Goal: Task Accomplishment & Management: Use online tool/utility

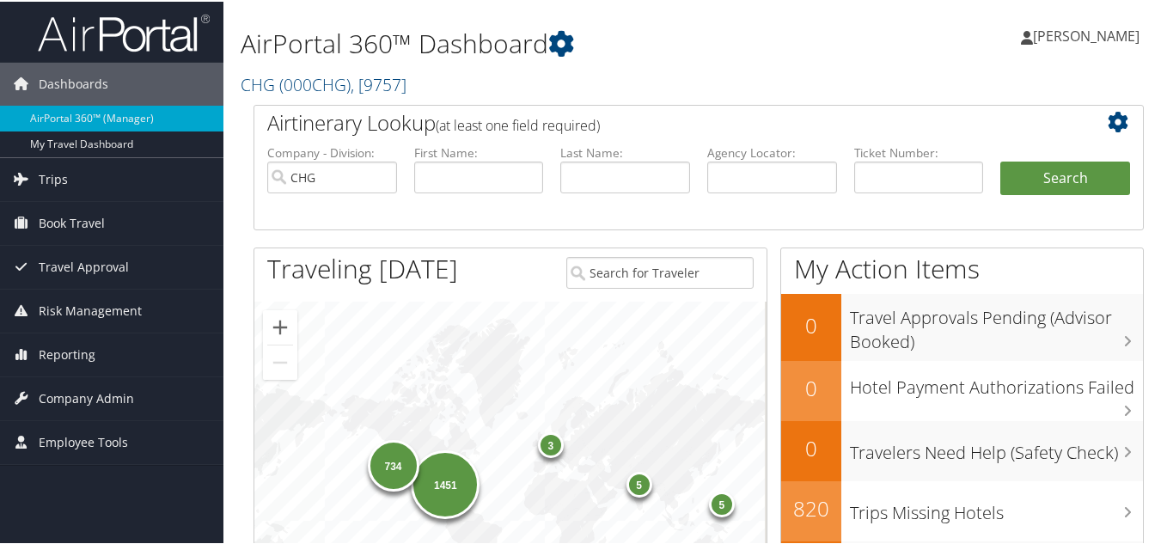
click at [685, 50] on h1 "AirPortal 360™ Dashboard" at bounding box center [546, 42] width 611 height 36
click at [76, 357] on span "Reporting" at bounding box center [67, 353] width 57 height 43
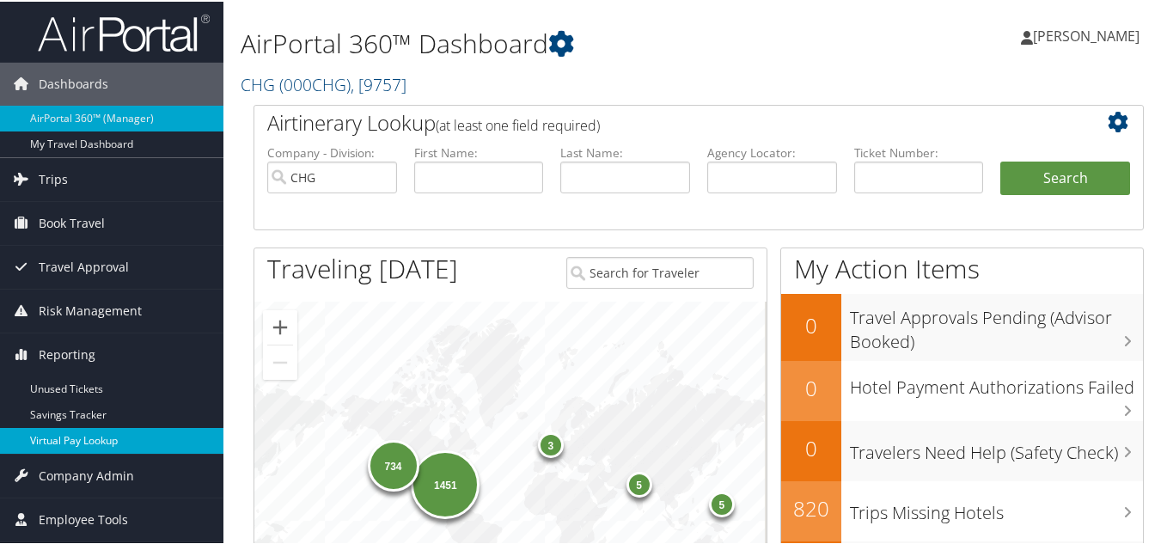
click at [50, 441] on link "Virtual Pay Lookup" at bounding box center [111, 439] width 223 height 26
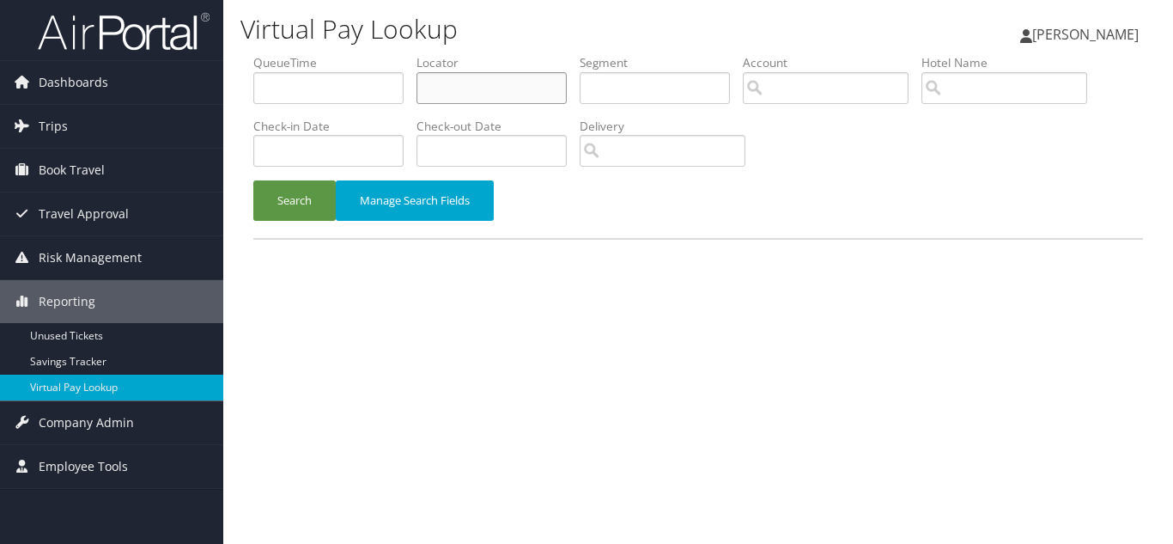
click at [472, 83] on input "text" at bounding box center [492, 88] width 150 height 32
paste input "AUDGKA"
click at [253, 180] on button "Search" at bounding box center [294, 200] width 82 height 40
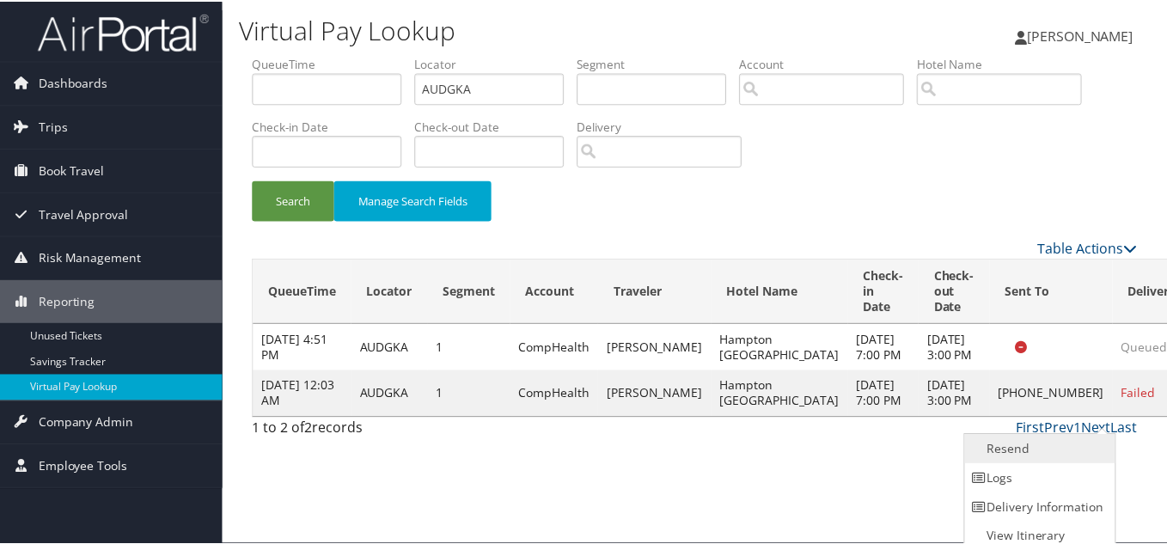
scroll to position [9, 0]
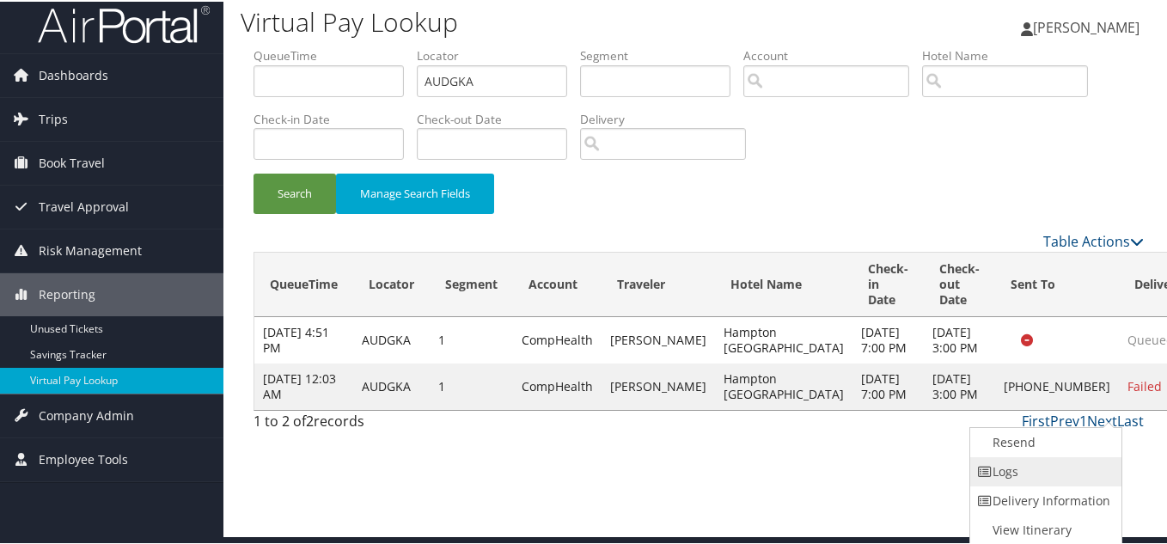
click at [1049, 479] on link "Logs" at bounding box center [1043, 469] width 147 height 29
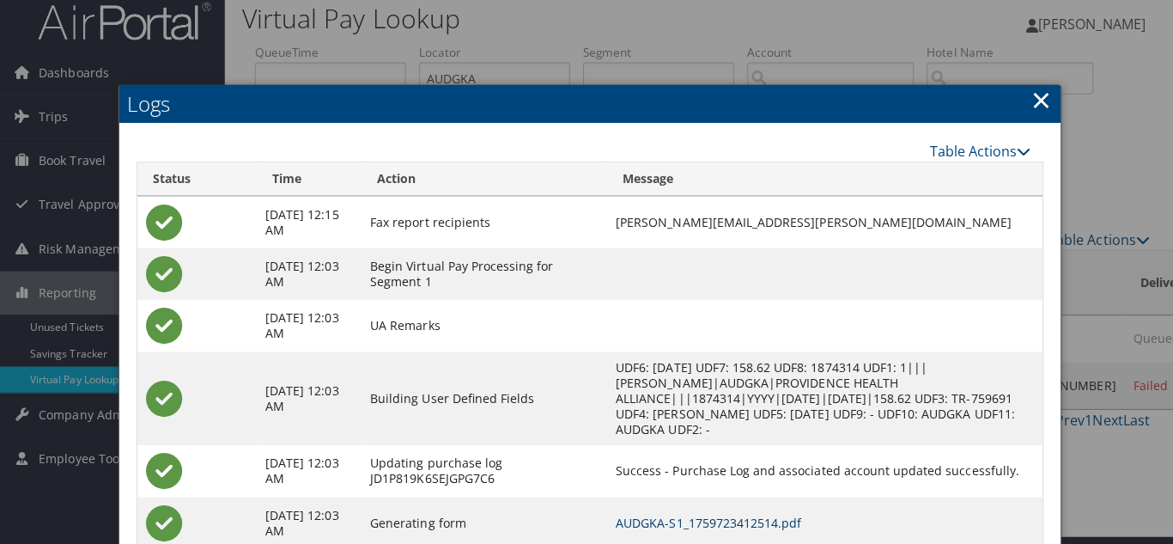
scroll to position [0, 0]
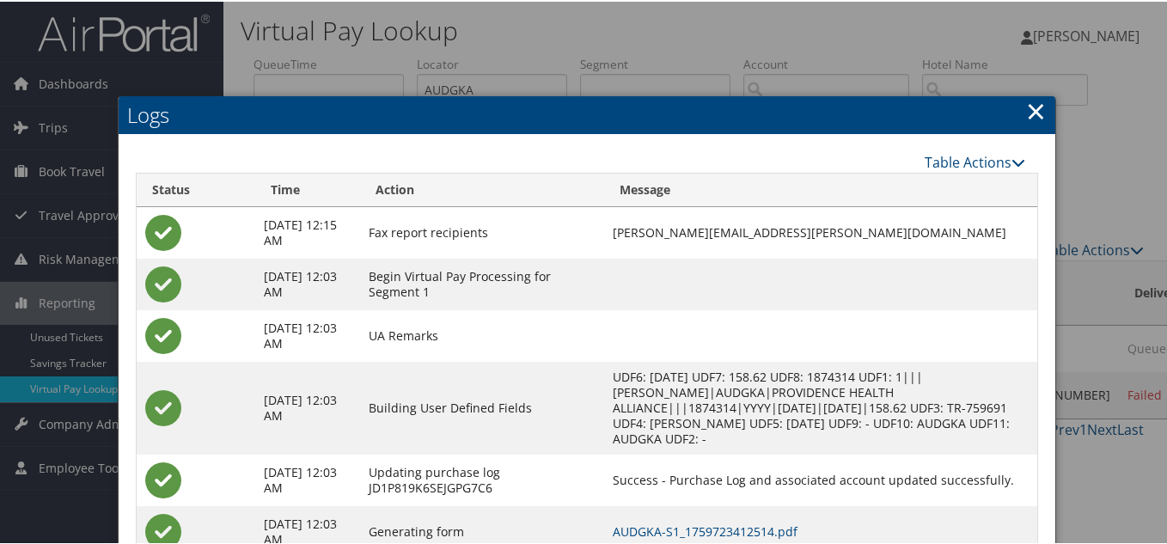
click at [1027, 113] on link "×" at bounding box center [1036, 109] width 20 height 34
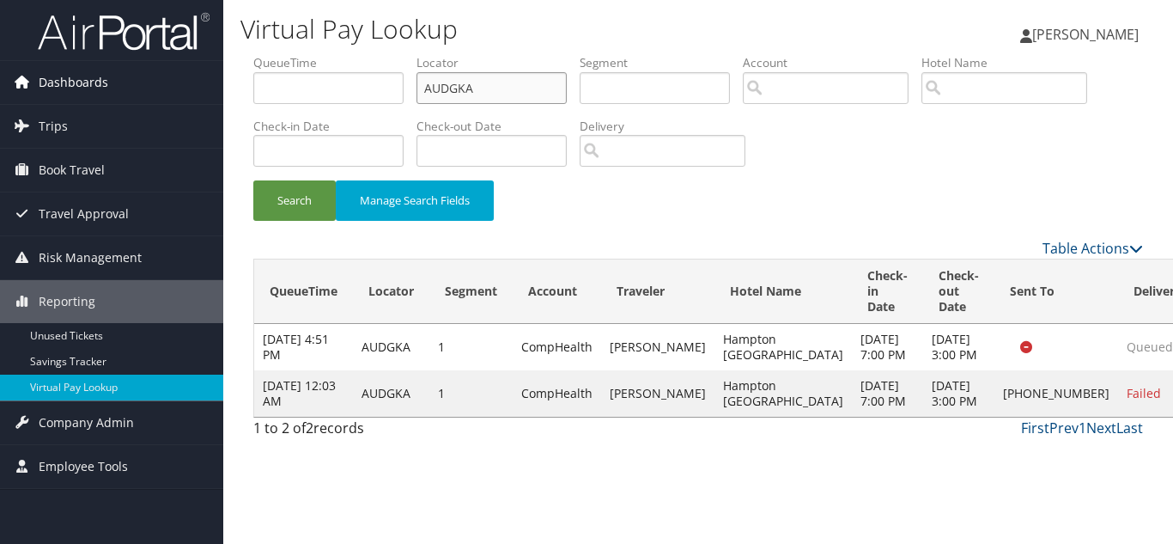
drag, startPoint x: 482, startPoint y: 89, endPoint x: 222, endPoint y: 89, distance: 260.3
click at [230, 89] on div "Virtual Pay Lookup Luke Perry Luke Perry My Settings Travel Agency Contacts Vie…" at bounding box center [698, 272] width 950 height 544
paste input "FWABPC"
click at [253, 180] on button "Search" at bounding box center [294, 200] width 82 height 40
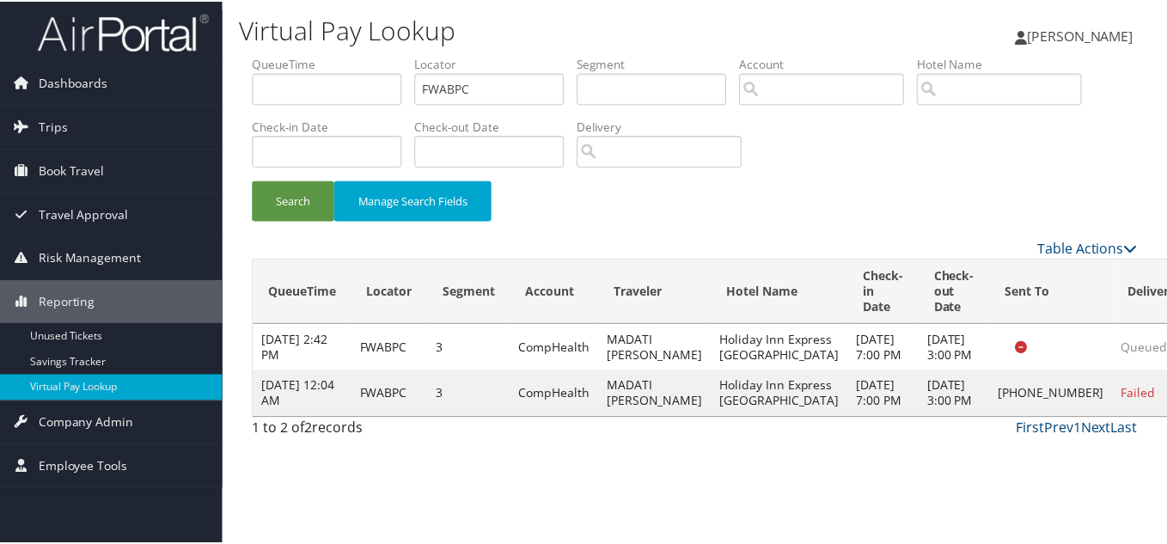
scroll to position [9, 0]
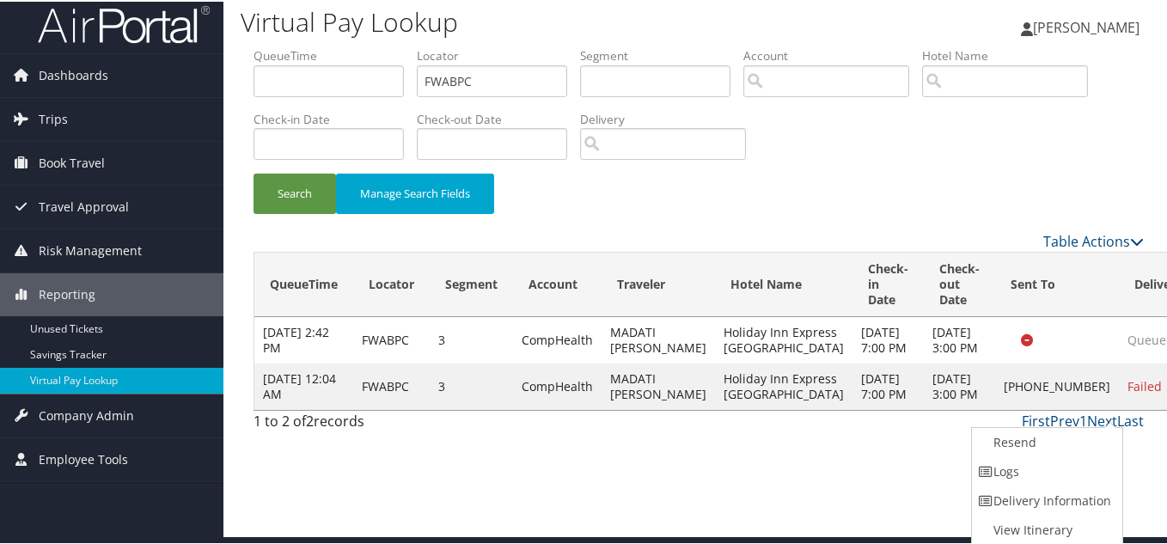
click at [1043, 463] on link "Logs" at bounding box center [1045, 469] width 147 height 29
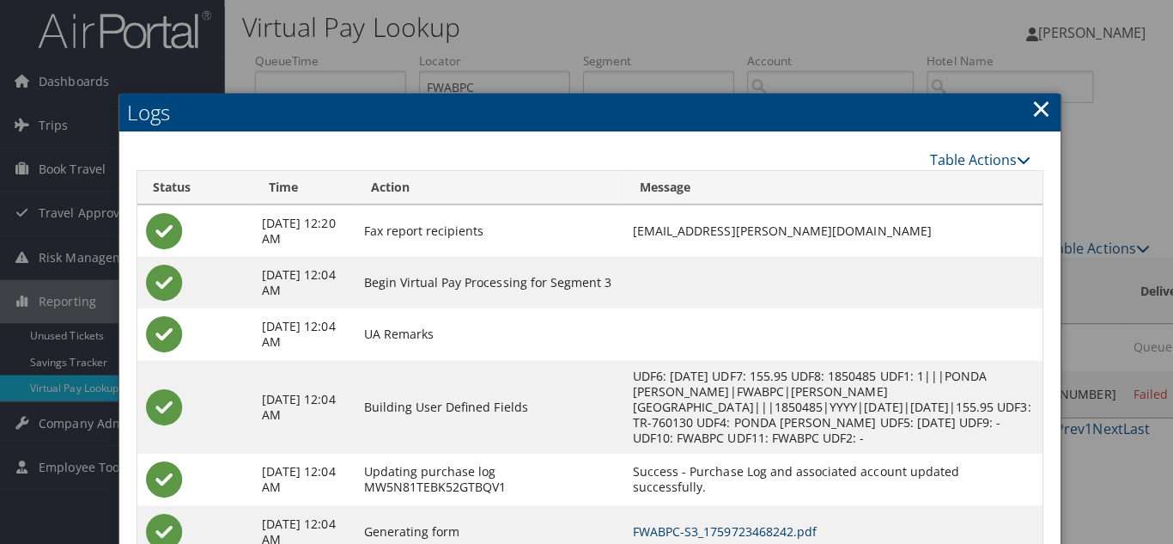
scroll to position [0, 0]
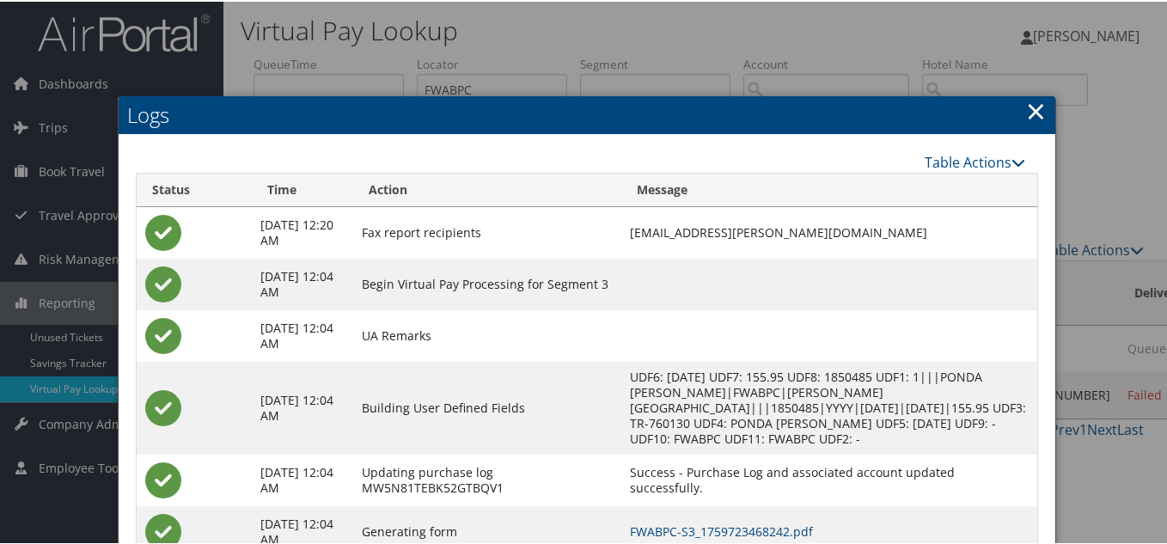
click at [1033, 109] on link "×" at bounding box center [1036, 109] width 20 height 34
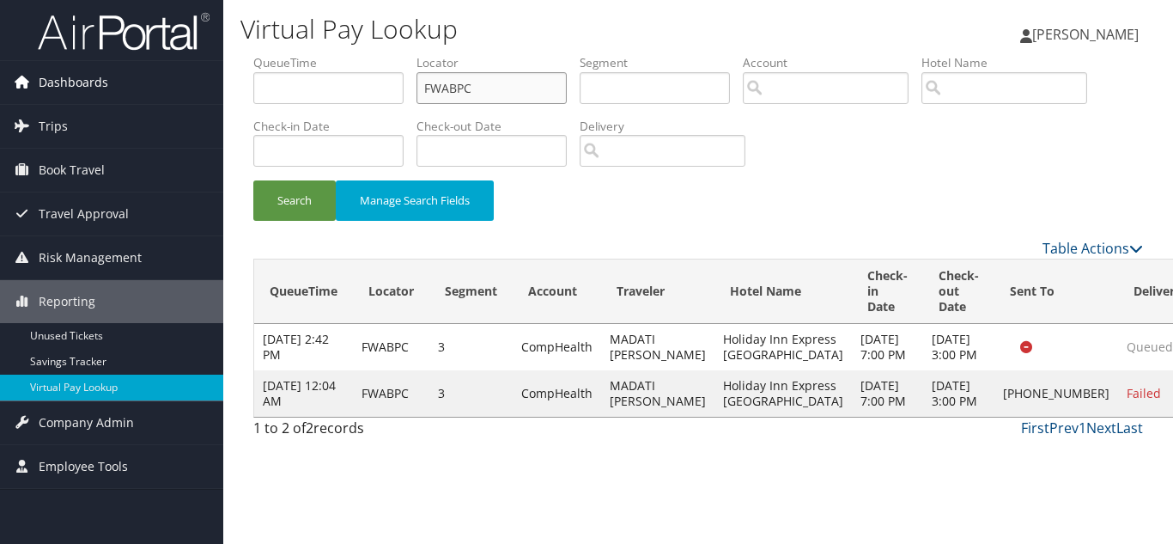
drag, startPoint x: 487, startPoint y: 90, endPoint x: 161, endPoint y: 96, distance: 325.6
click at [167, 96] on div "Dashboards AirPortal 360™ (Manager) My Travel Dashboard Trips Airtinerary® Look…" at bounding box center [586, 272] width 1173 height 544
paste input "CHPTPH"
click at [253, 180] on button "Search" at bounding box center [294, 200] width 82 height 40
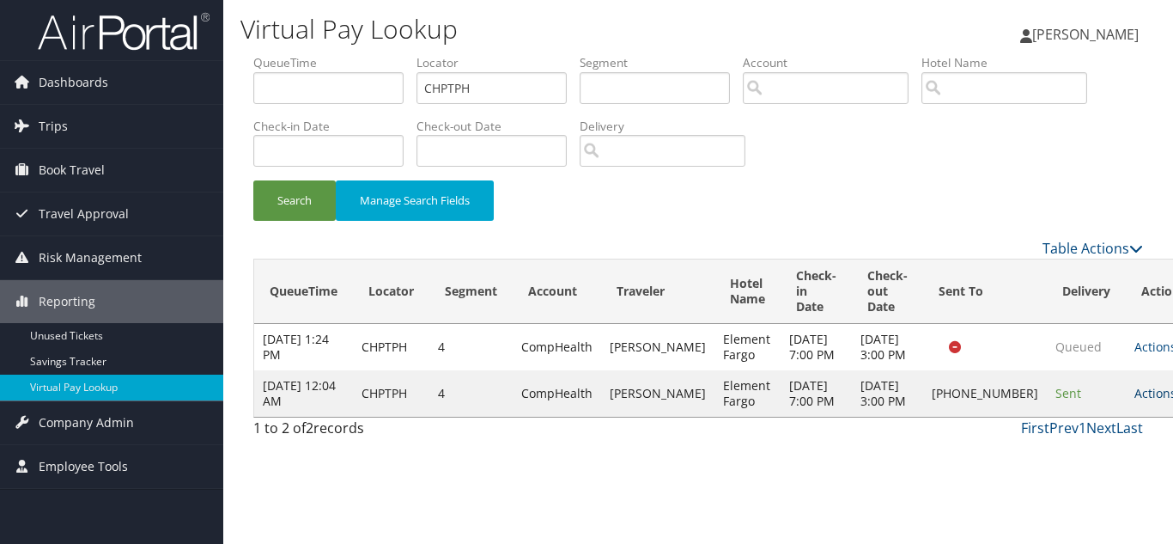
click at [1135, 401] on link "Actions" at bounding box center [1162, 393] width 54 height 16
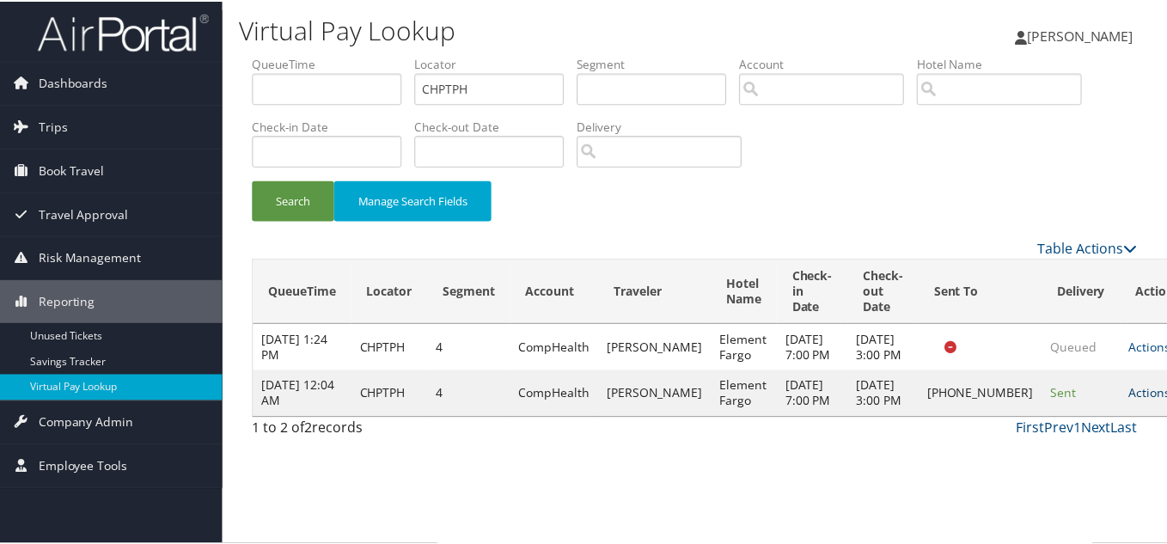
scroll to position [9, 0]
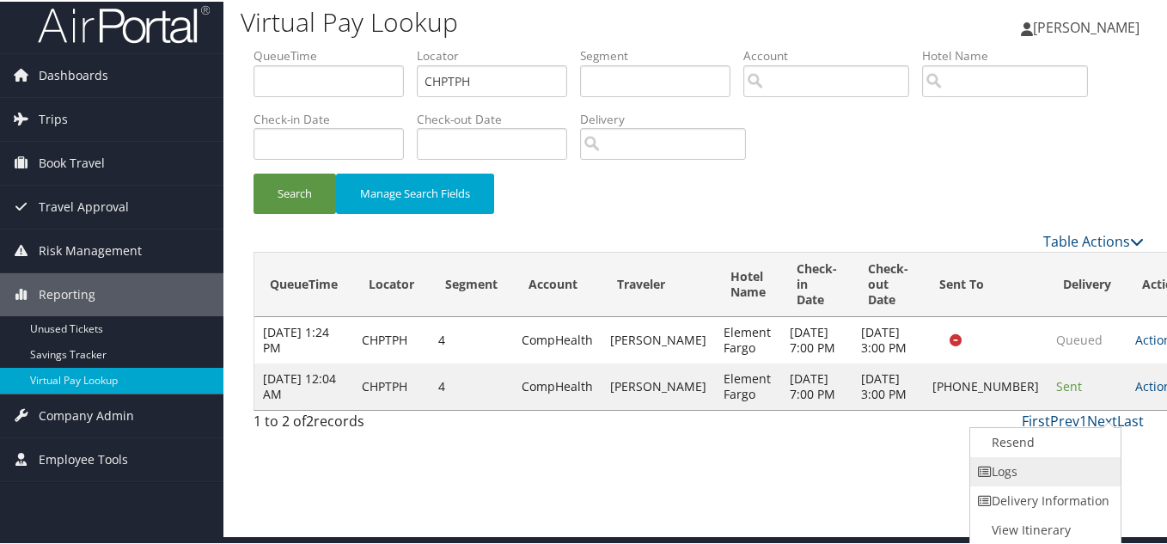
click at [1039, 467] on link "Logs" at bounding box center [1043, 469] width 147 height 29
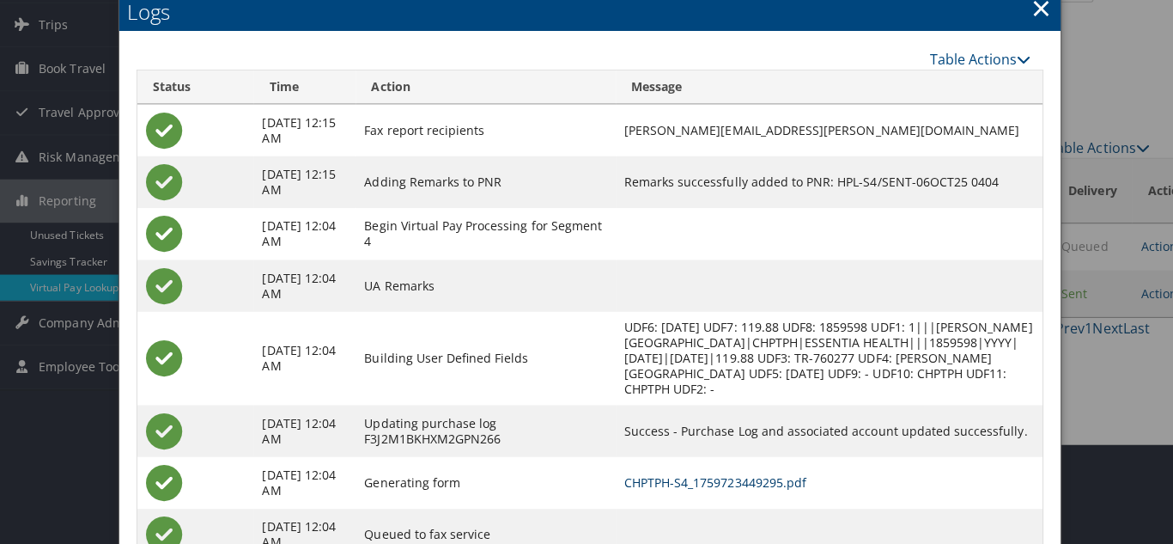
scroll to position [0, 0]
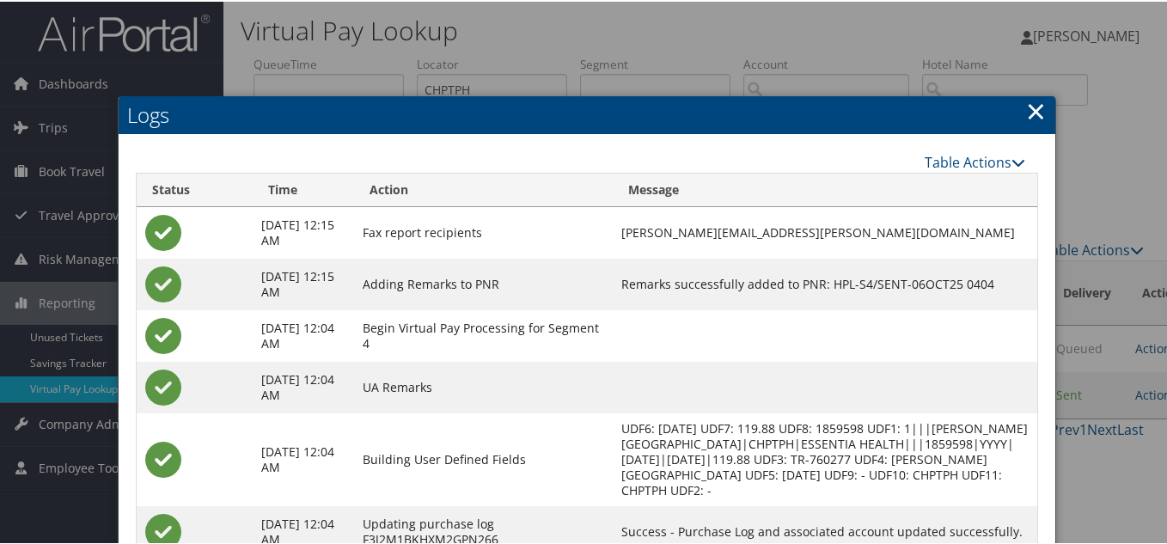
click at [1030, 112] on link "×" at bounding box center [1036, 109] width 20 height 34
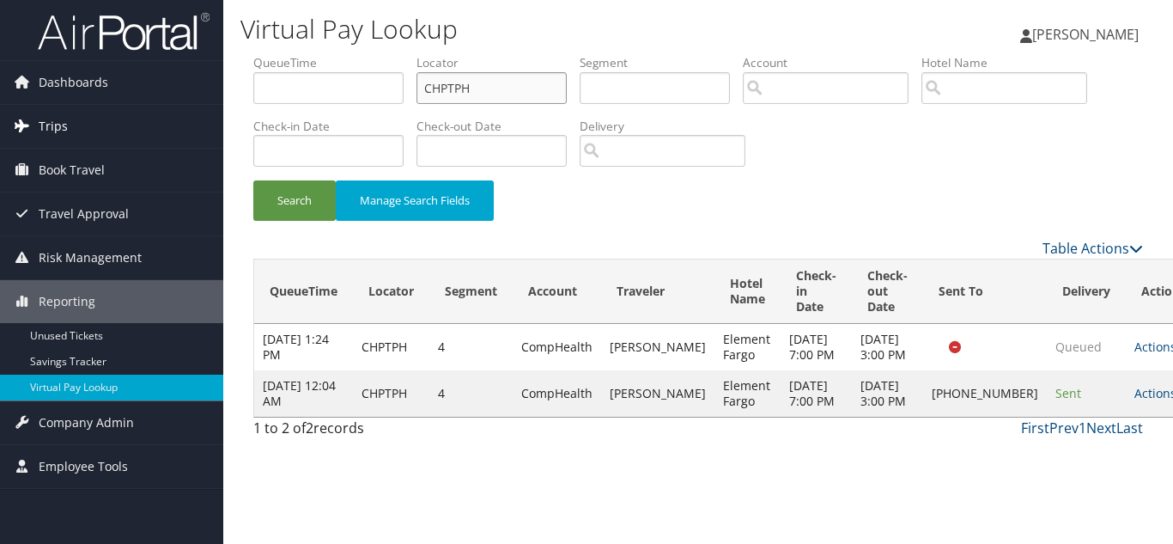
drag, startPoint x: 484, startPoint y: 91, endPoint x: 191, endPoint y: 109, distance: 293.5
click at [191, 109] on div "Dashboards AirPortal 360™ (Manager) My Travel Dashboard Trips Airtinerary® Look…" at bounding box center [586, 272] width 1173 height 544
paste input "FQWUC"
type input "FQWUCH"
click at [253, 180] on button "Search" at bounding box center [294, 200] width 82 height 40
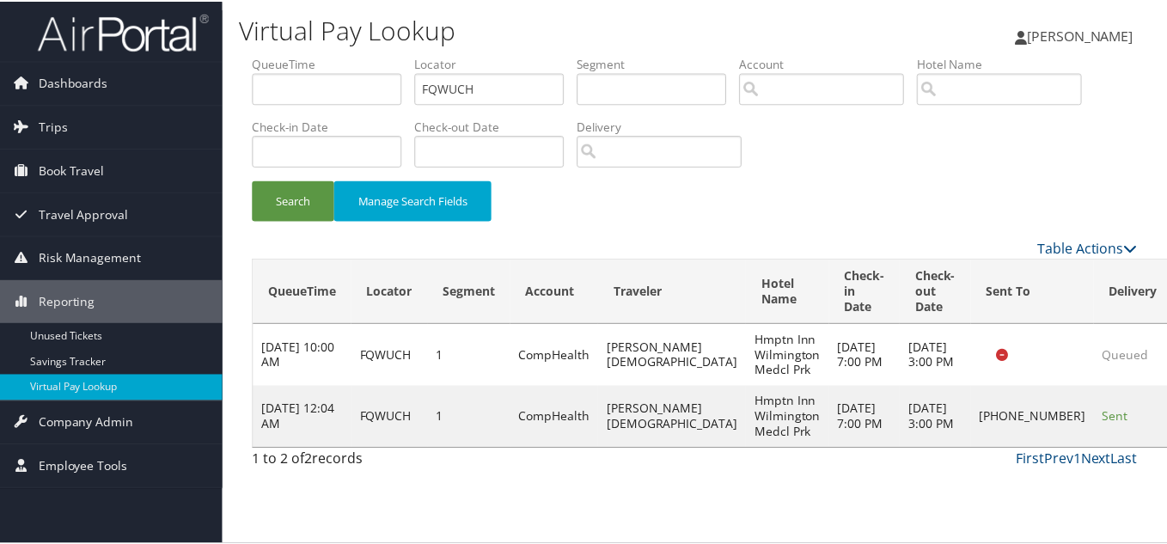
scroll to position [9, 0]
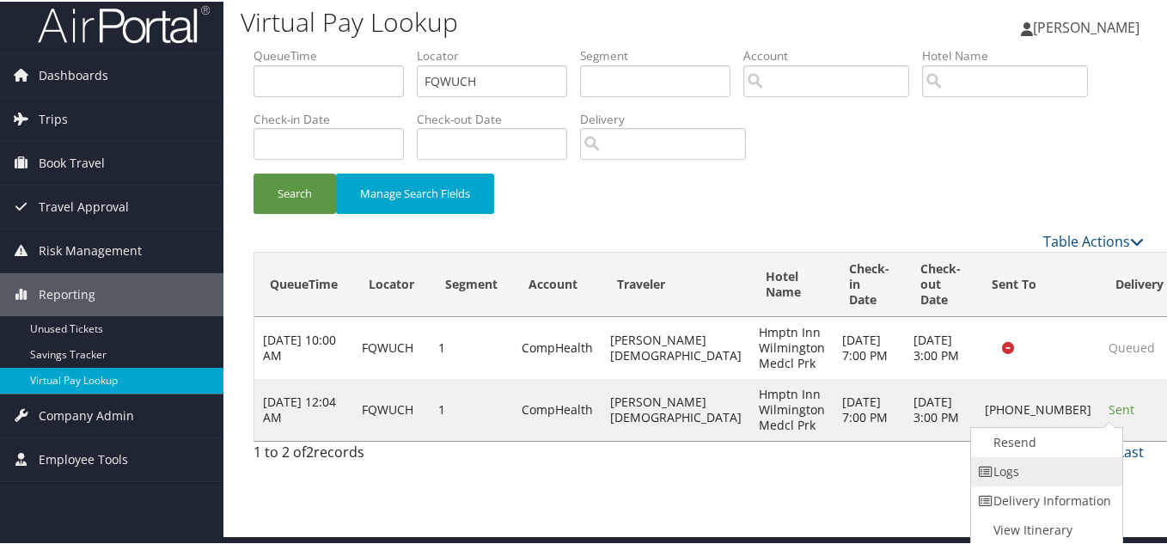
click at [1055, 473] on link "Logs" at bounding box center [1044, 469] width 147 height 29
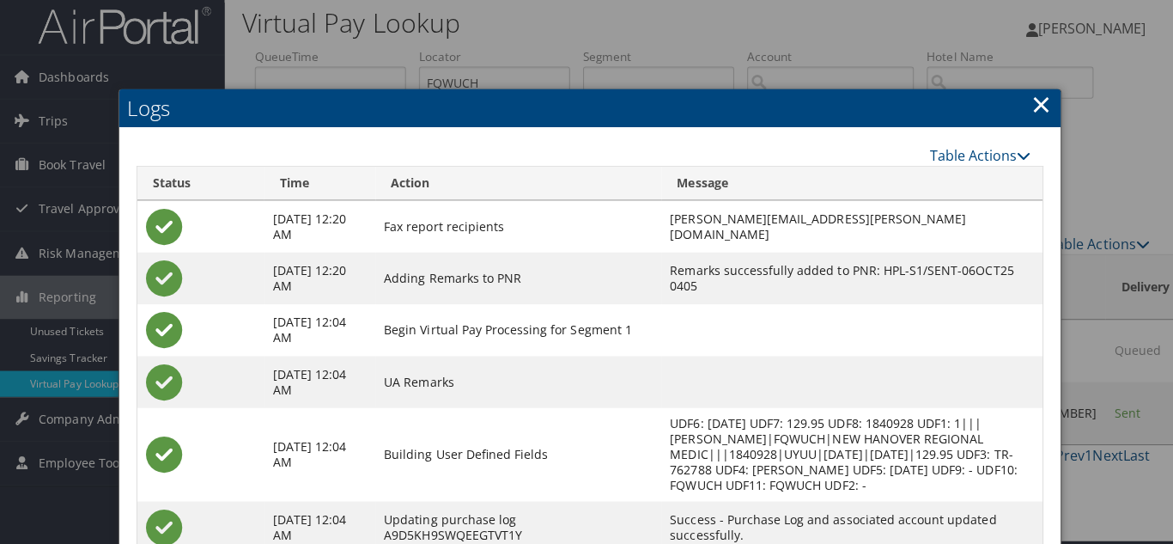
scroll to position [0, 0]
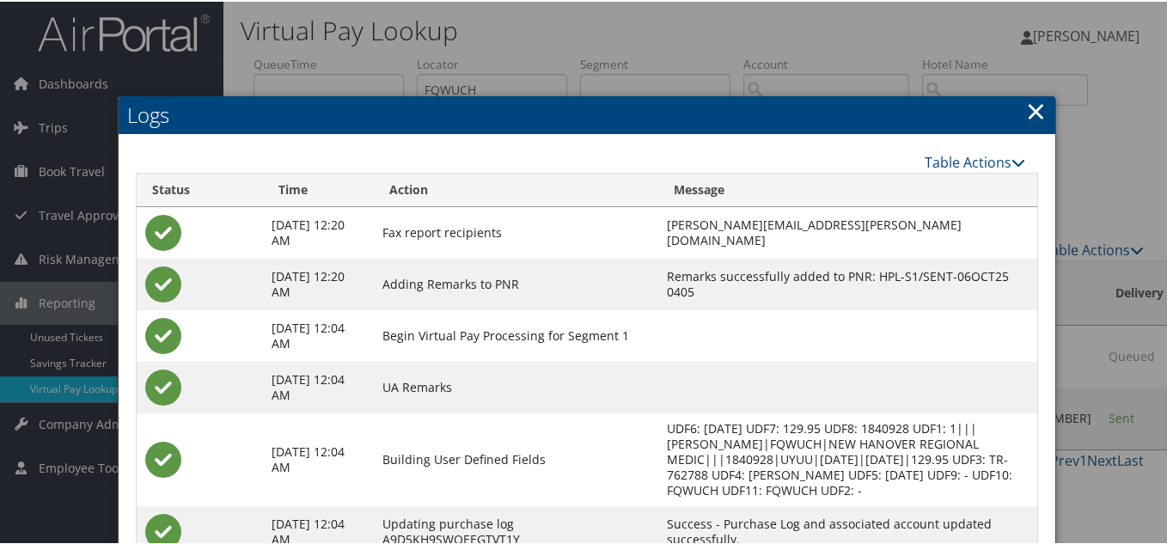
click at [1027, 111] on link "×" at bounding box center [1036, 109] width 20 height 34
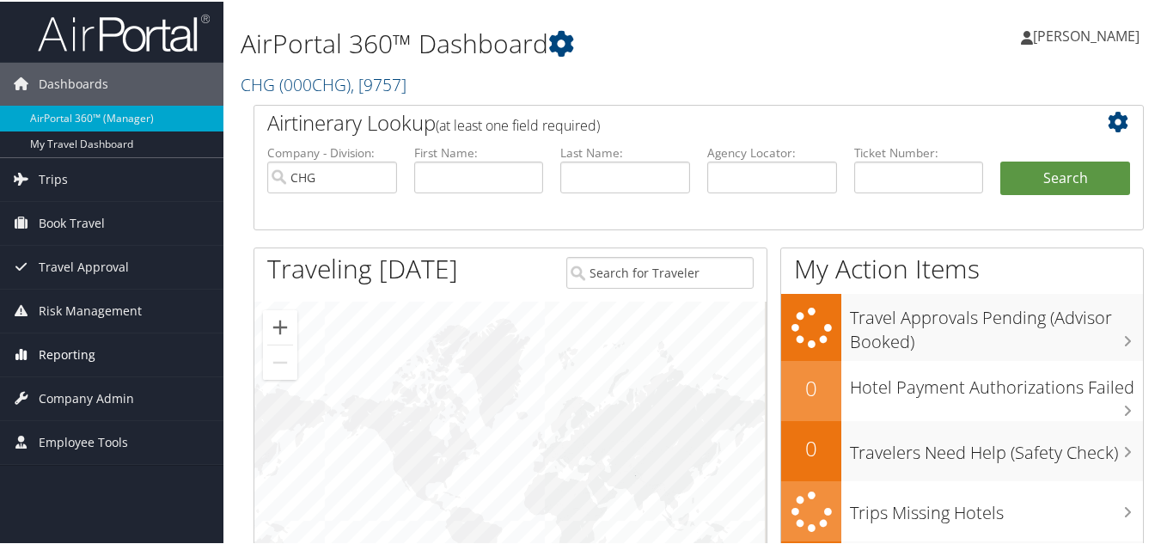
click at [64, 361] on span "Reporting" at bounding box center [67, 353] width 57 height 43
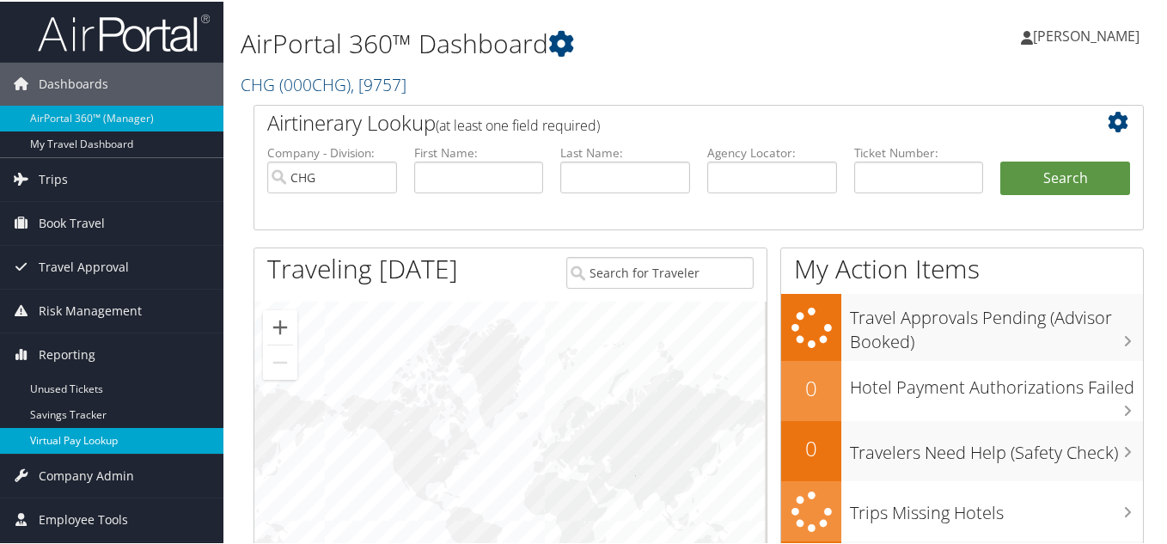
click at [70, 445] on link "Virtual Pay Lookup" at bounding box center [111, 439] width 223 height 26
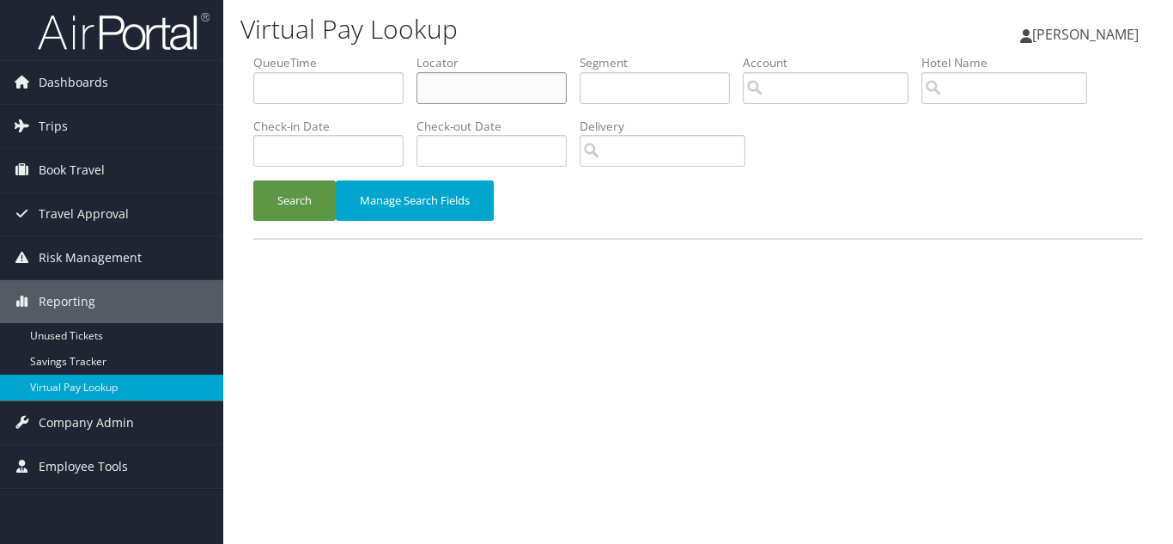
click at [468, 89] on input "text" at bounding box center [492, 88] width 150 height 32
paste input "YFSTQO"
click at [253, 180] on button "Search" at bounding box center [294, 200] width 82 height 40
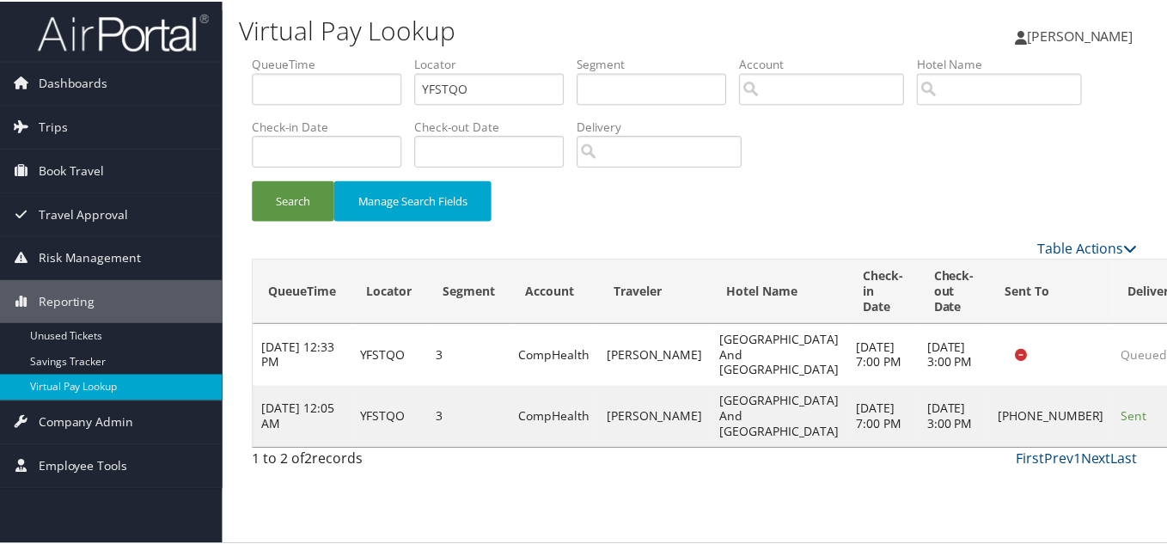
scroll to position [47, 0]
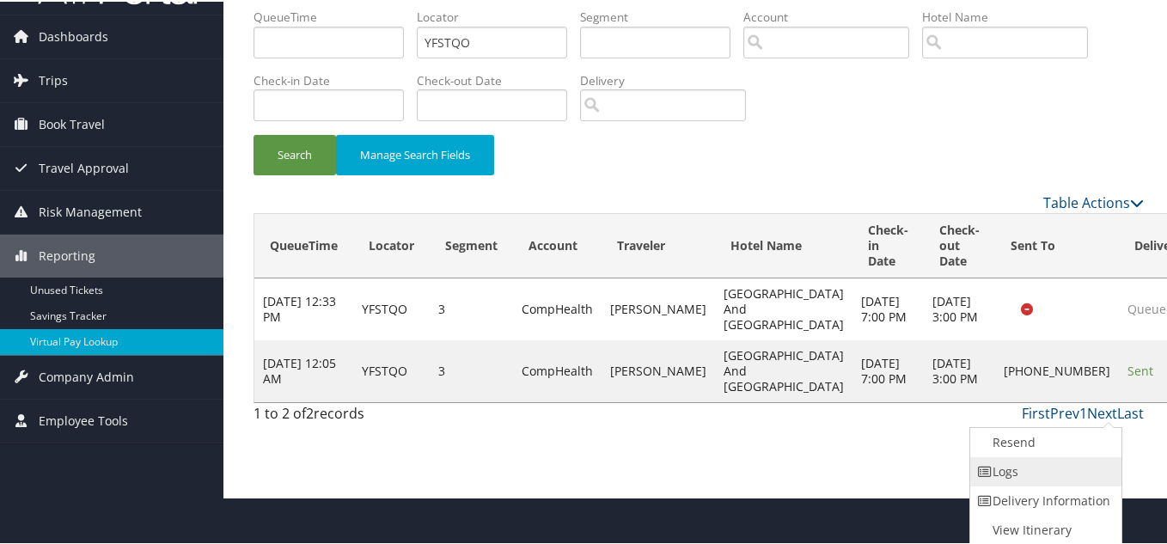
click at [1012, 464] on link "Logs" at bounding box center [1043, 469] width 147 height 29
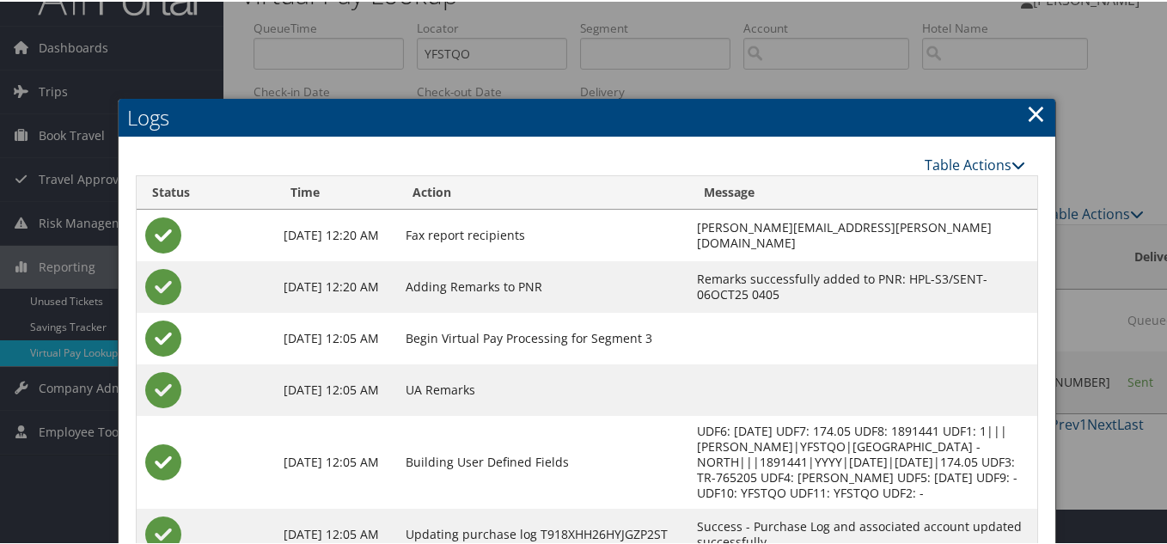
scroll to position [30, 0]
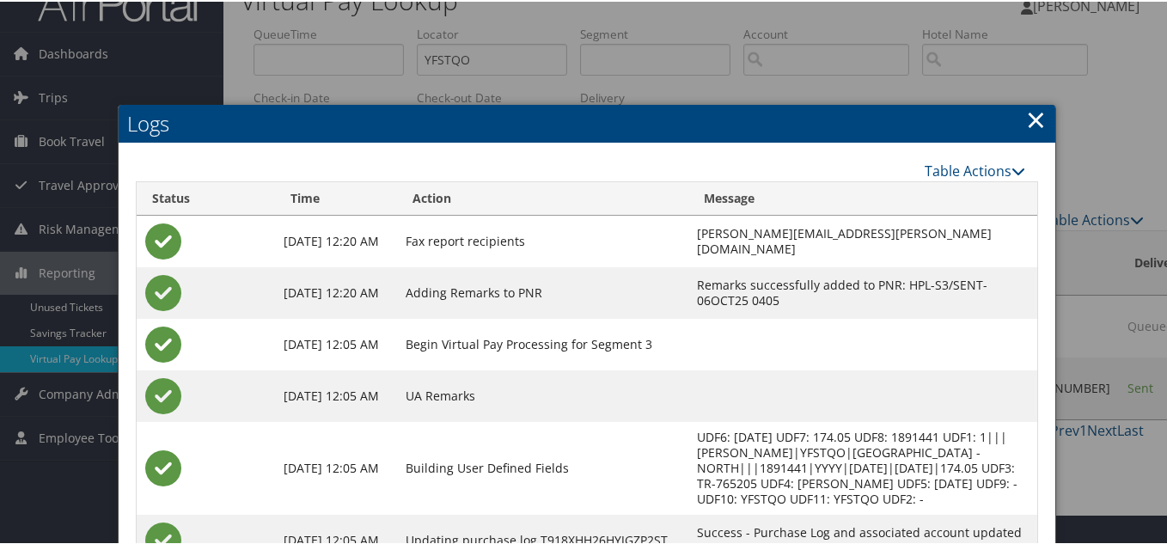
drag, startPoint x: 1027, startPoint y: 118, endPoint x: 472, endPoint y: 137, distance: 555.3
click at [1026, 119] on link "×" at bounding box center [1036, 118] width 20 height 34
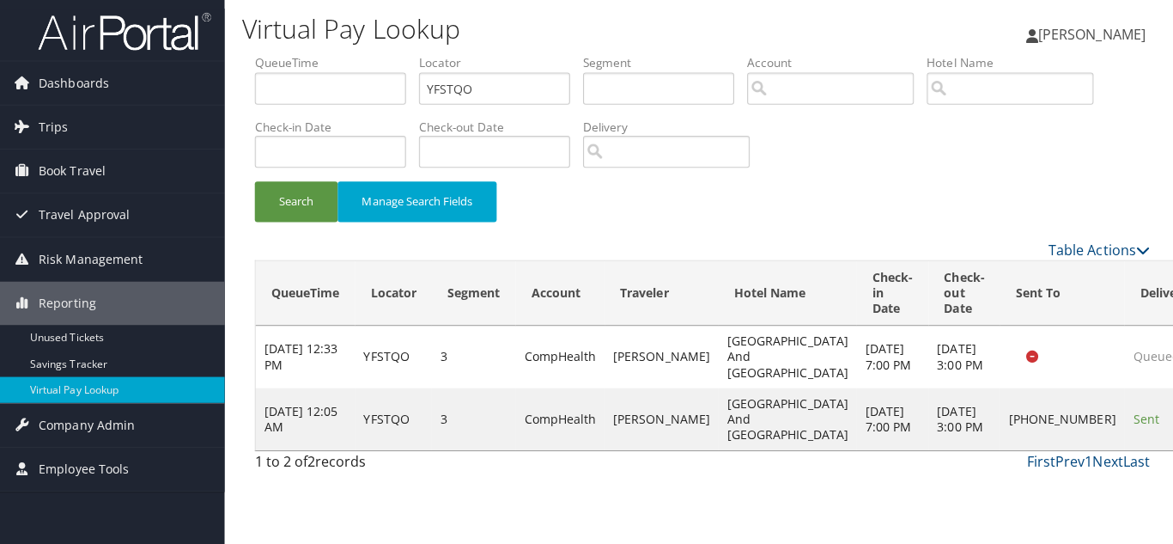
scroll to position [0, 0]
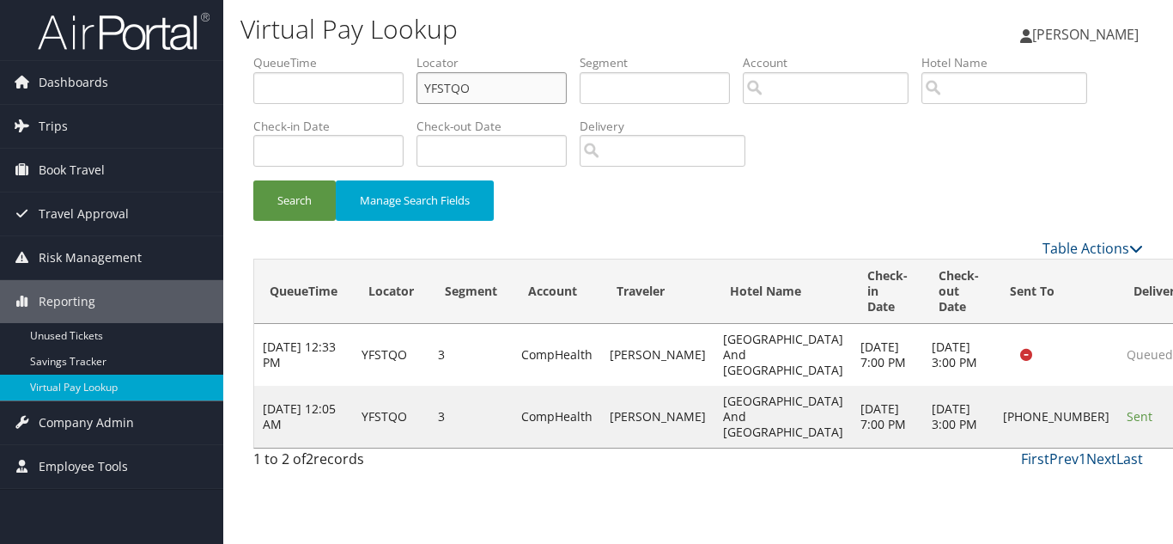
drag, startPoint x: 483, startPoint y: 88, endPoint x: 284, endPoint y: 98, distance: 198.7
click at [311, 54] on ul "QueueTime Locator YFSTQO Segment Account Traveler Hotel Name Check-in Date Chec…" at bounding box center [698, 54] width 890 height 0
paste input "DJGUTM"
type input "DJGUTM"
click at [253, 180] on button "Search" at bounding box center [294, 200] width 82 height 40
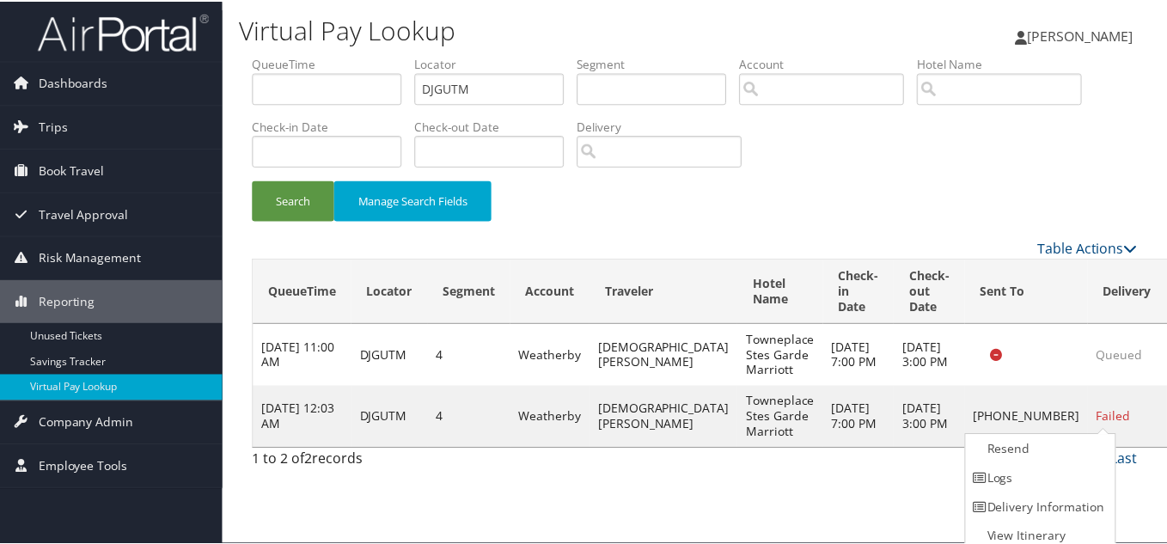
scroll to position [9, 0]
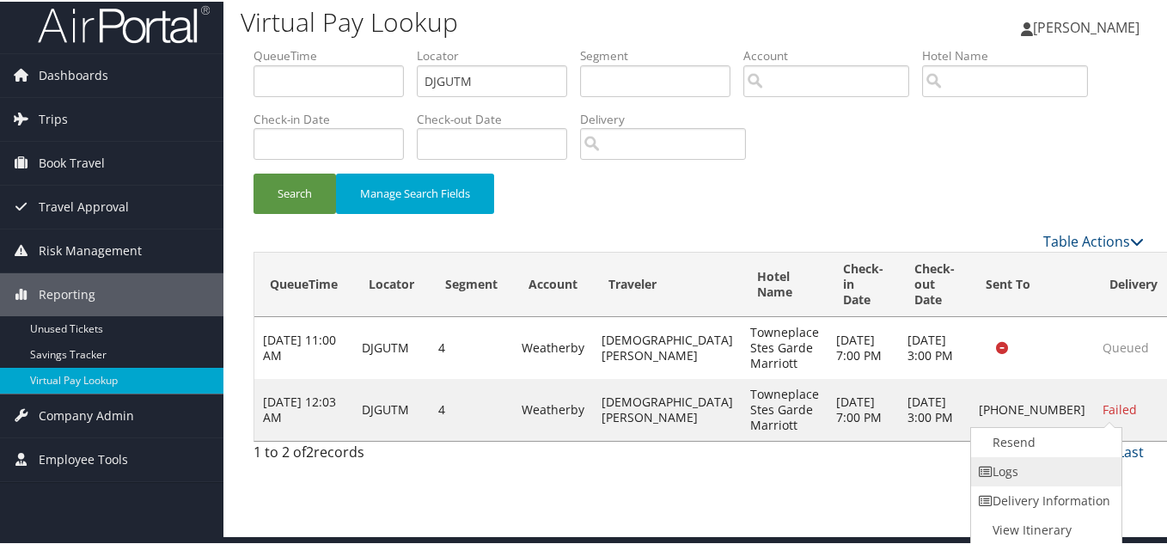
click at [1031, 466] on link "Logs" at bounding box center [1044, 469] width 147 height 29
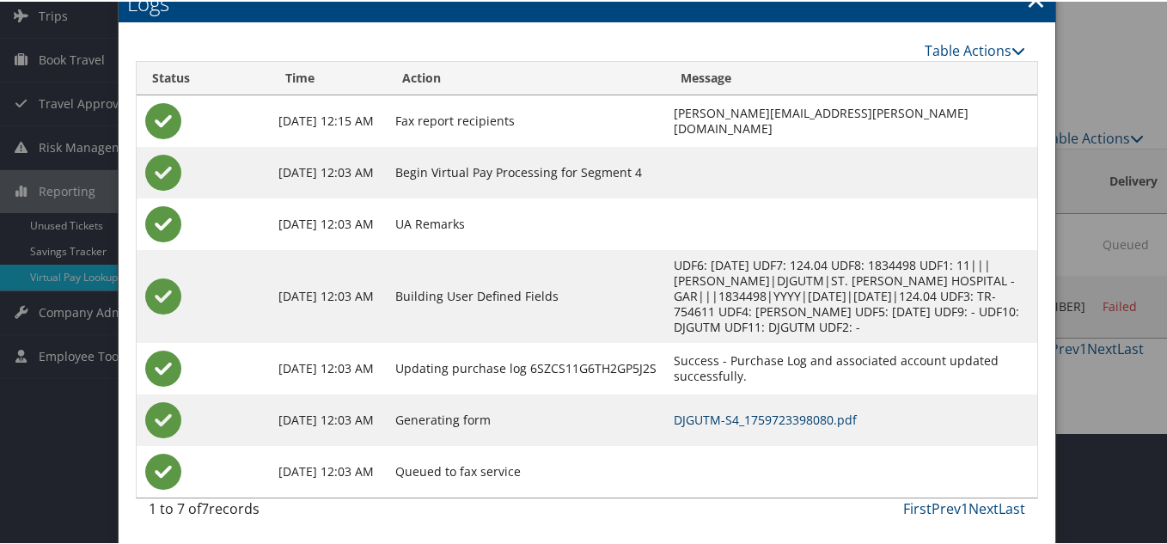
scroll to position [26, 0]
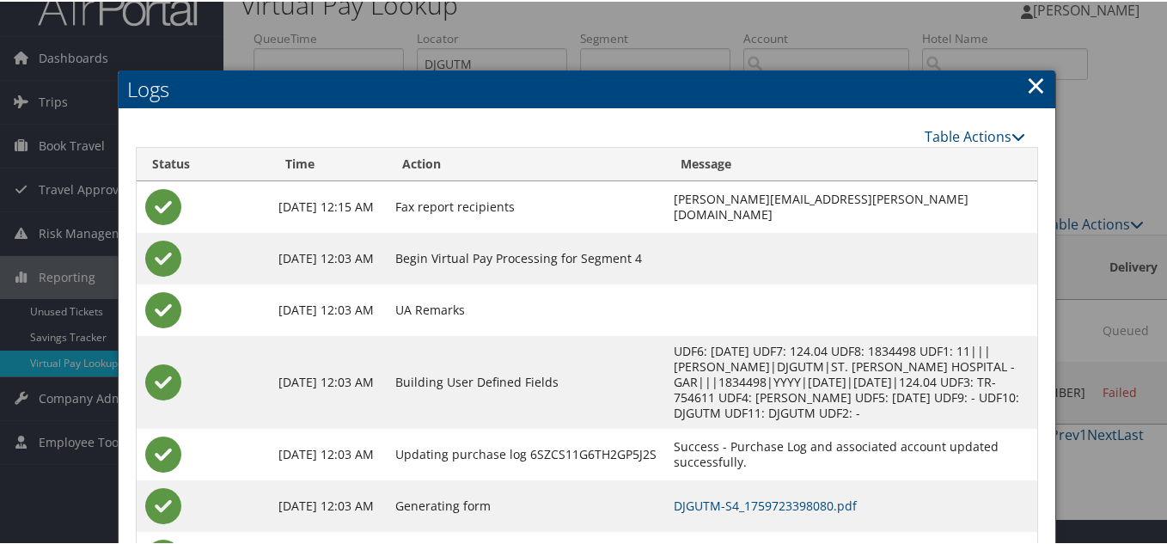
click at [1030, 85] on link "×" at bounding box center [1036, 83] width 20 height 34
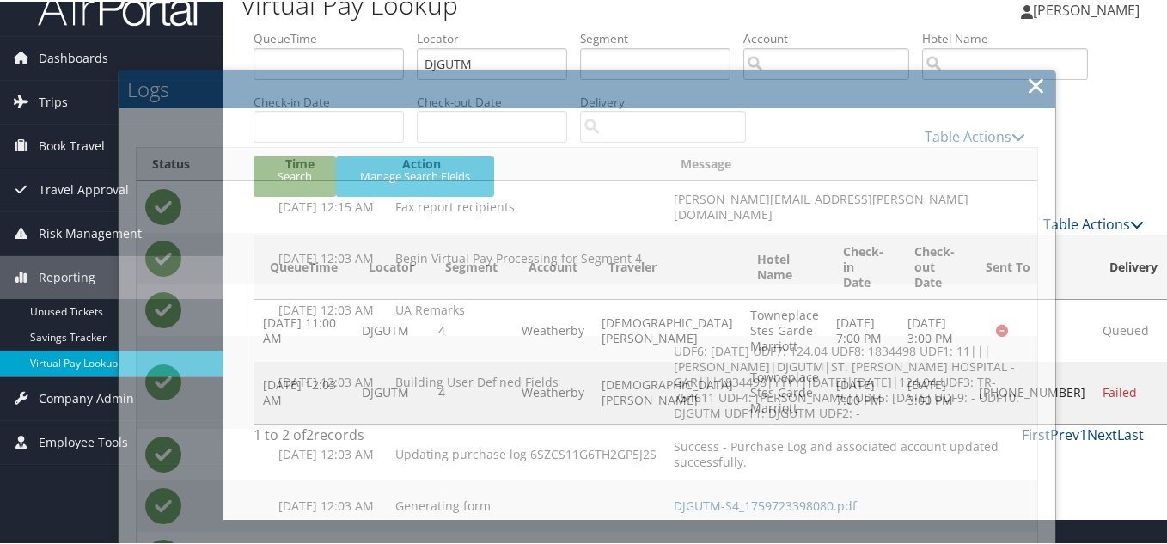
scroll to position [0, 0]
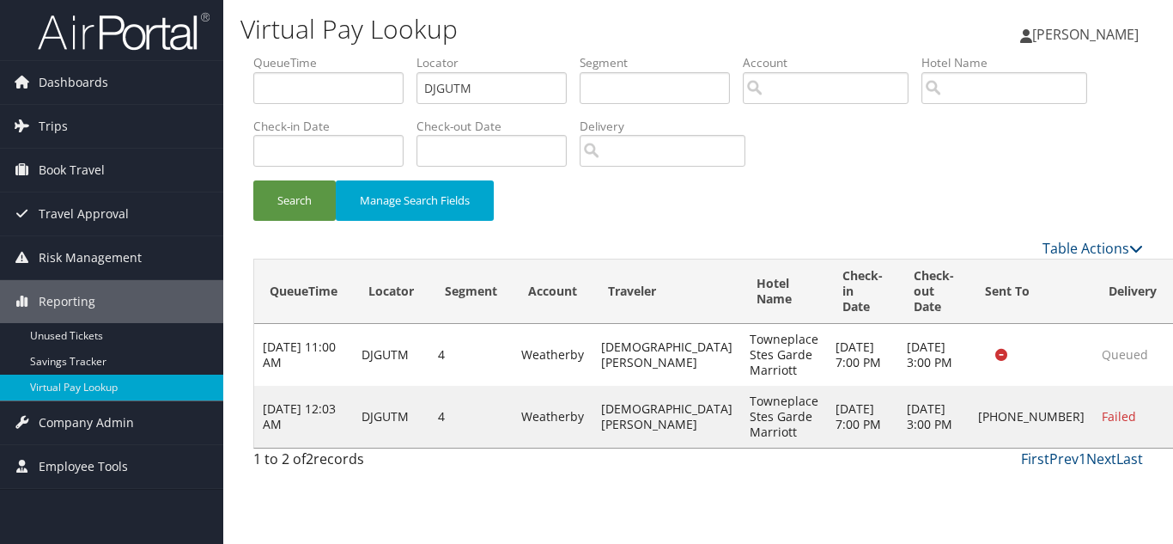
click at [1083, 408] on link "Logs" at bounding box center [1069, 408] width 108 height 29
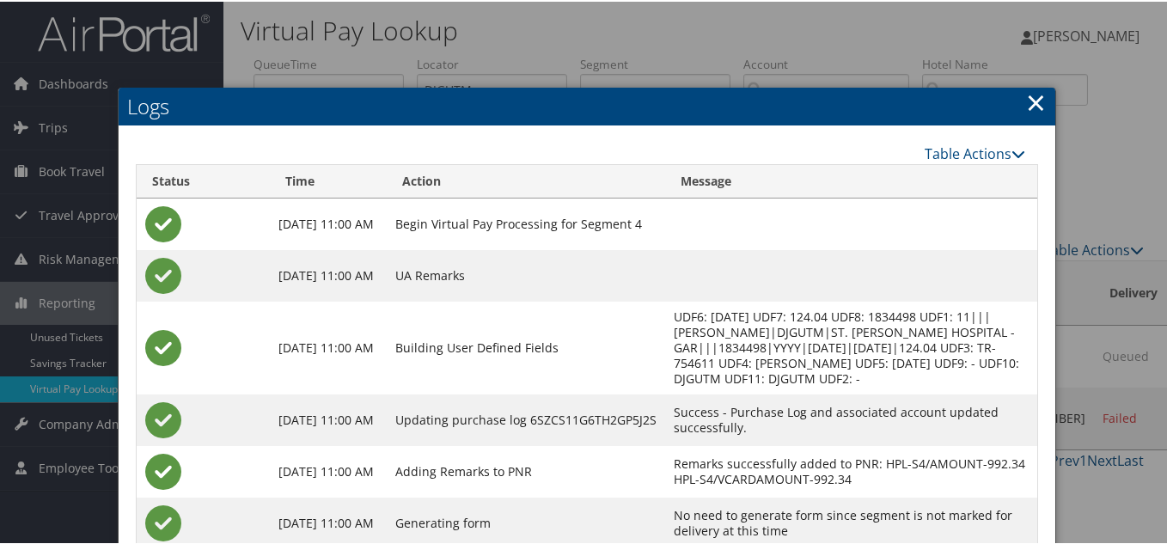
click at [1032, 103] on link "×" at bounding box center [1036, 100] width 20 height 34
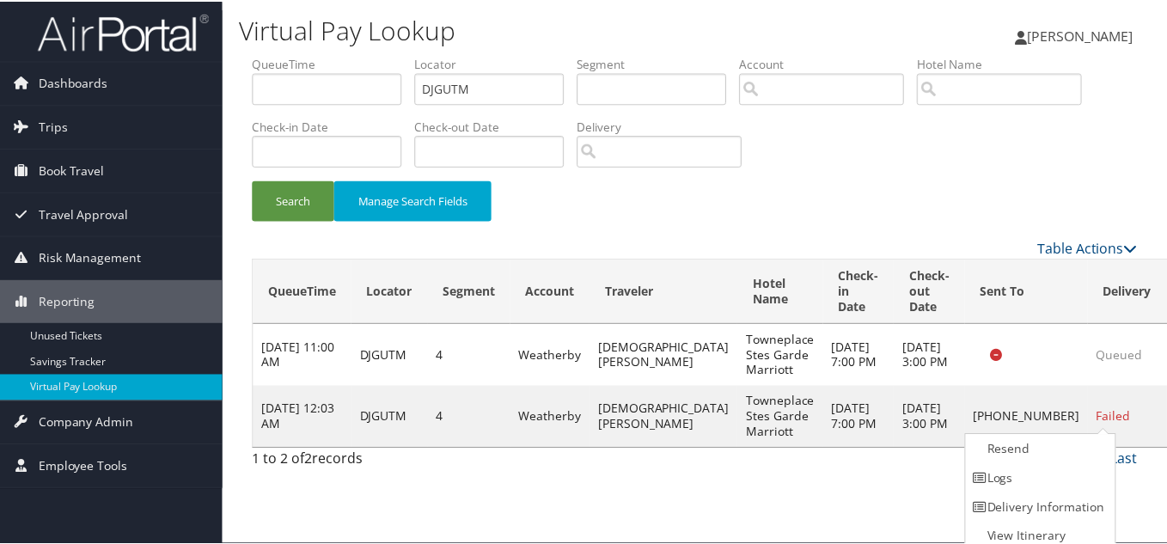
scroll to position [9, 0]
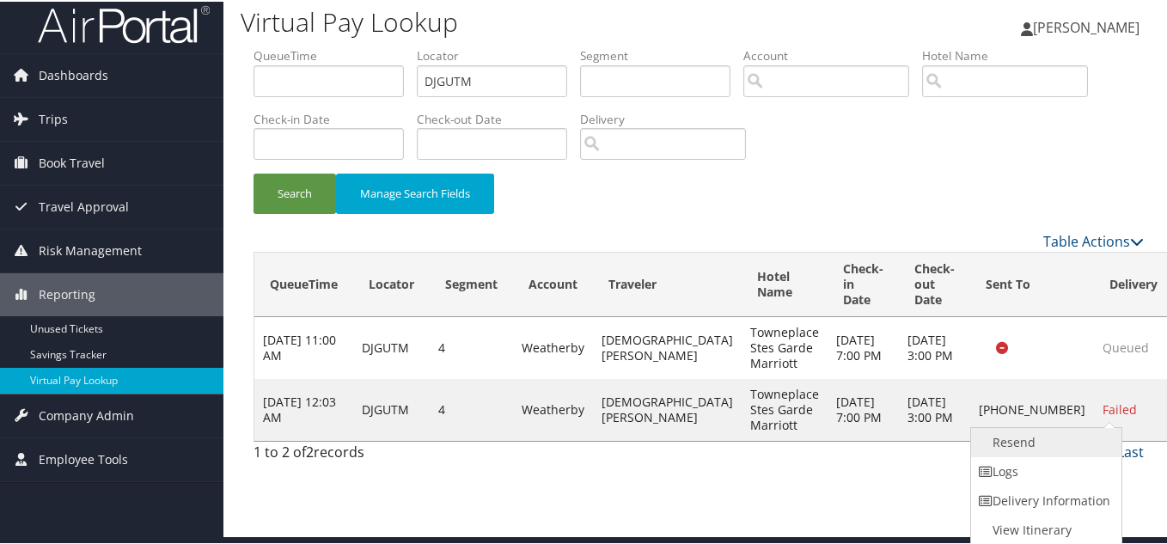
click at [1026, 448] on link "Resend" at bounding box center [1044, 440] width 147 height 29
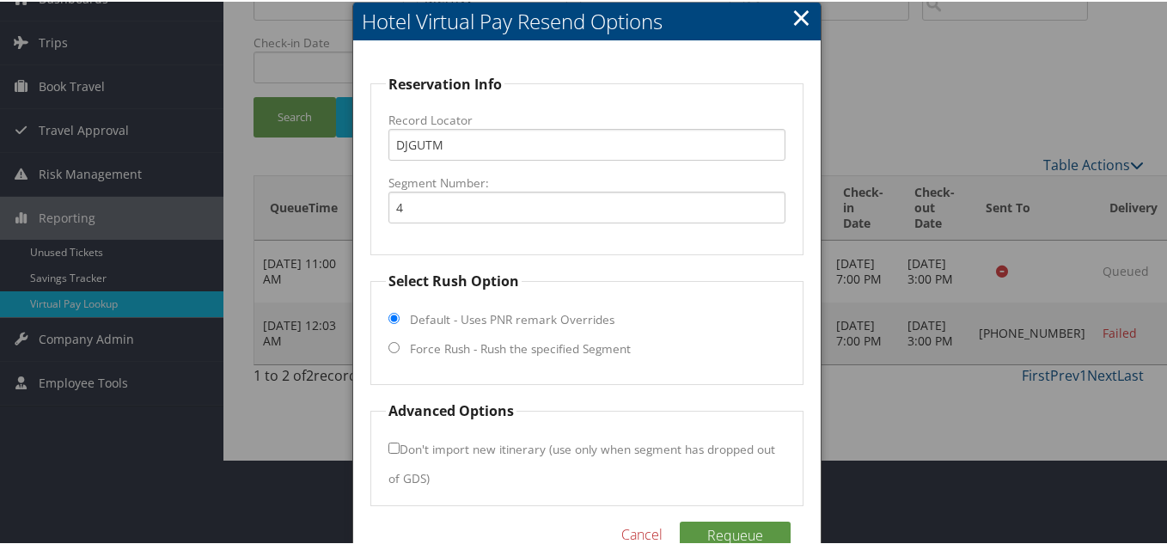
scroll to position [86, 0]
click at [390, 350] on input "Force Rush - Rush the specified Segment" at bounding box center [393, 344] width 11 height 11
radio input "true"
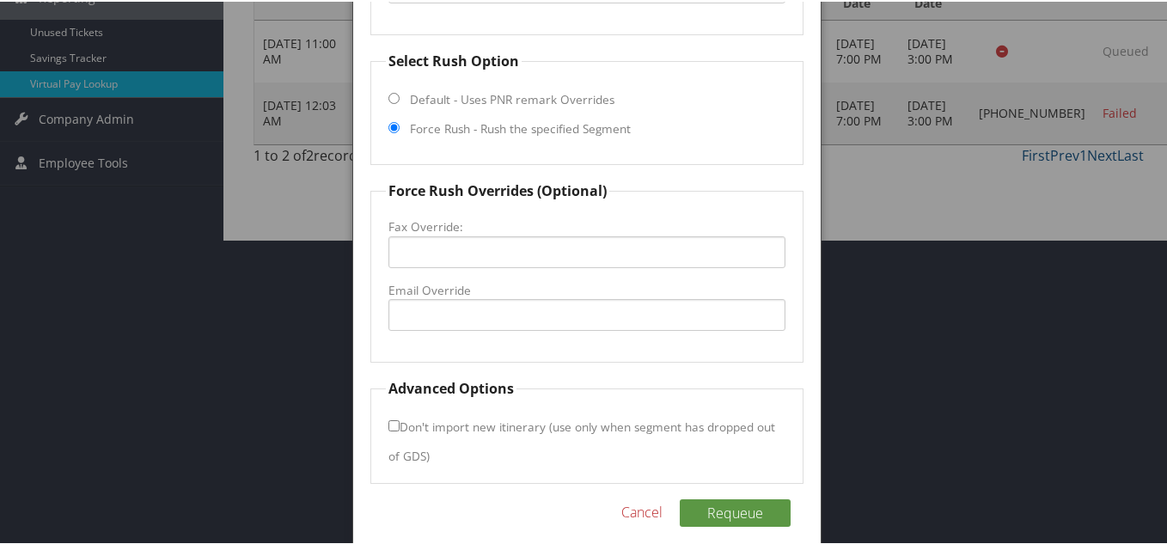
scroll to position [321, 0]
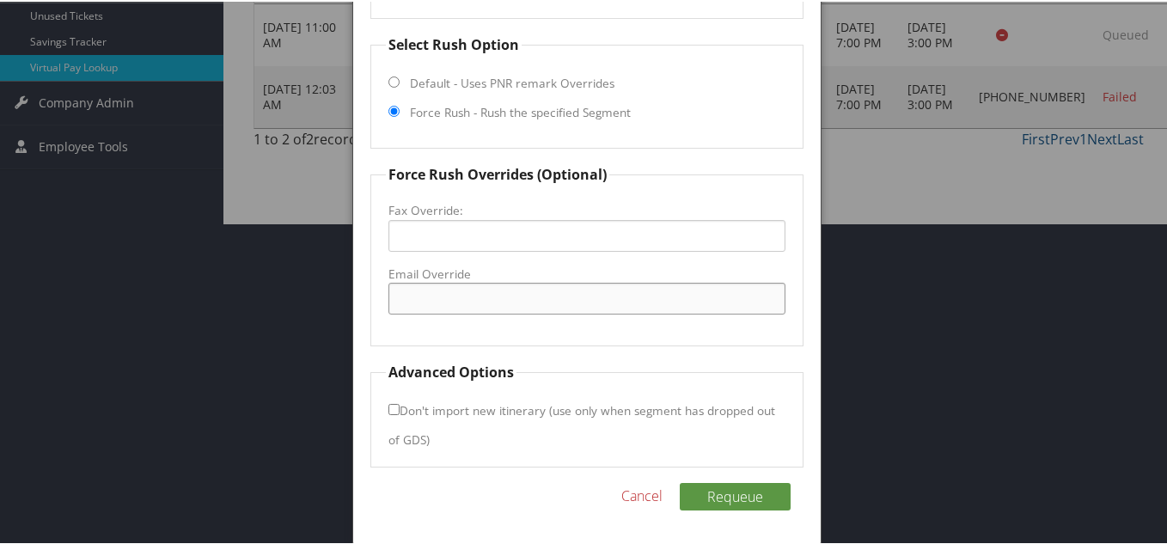
click at [523, 283] on input "Email Override" at bounding box center [586, 297] width 397 height 32
paste input "[EMAIL_ADDRESS][DOMAIN_NAME]"
type input "[EMAIL_ADDRESS][DOMAIN_NAME]"
click at [742, 499] on button "Requeue" at bounding box center [735, 494] width 111 height 27
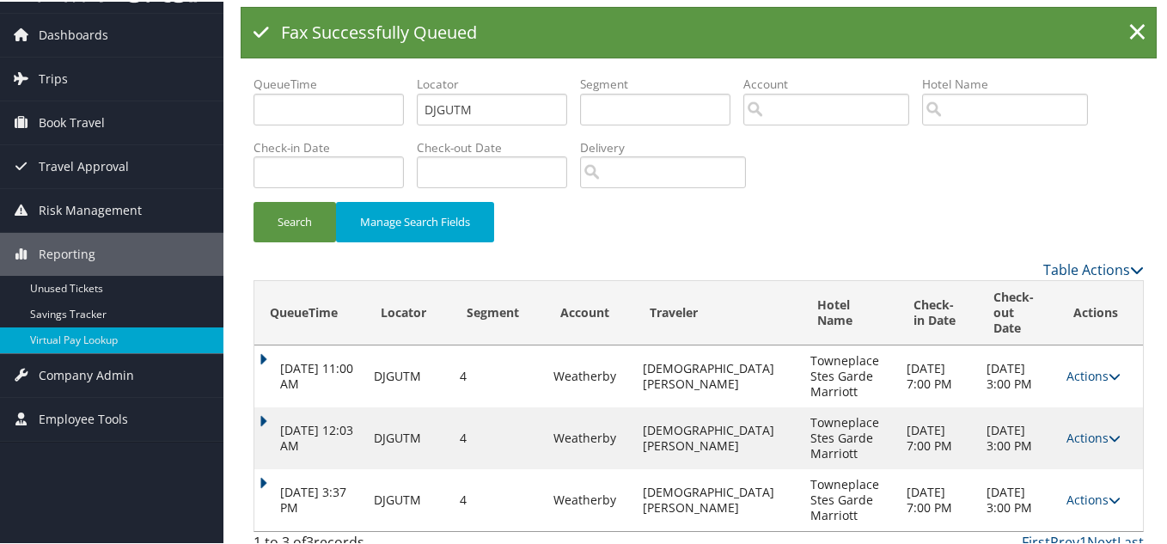
scroll to position [0, 0]
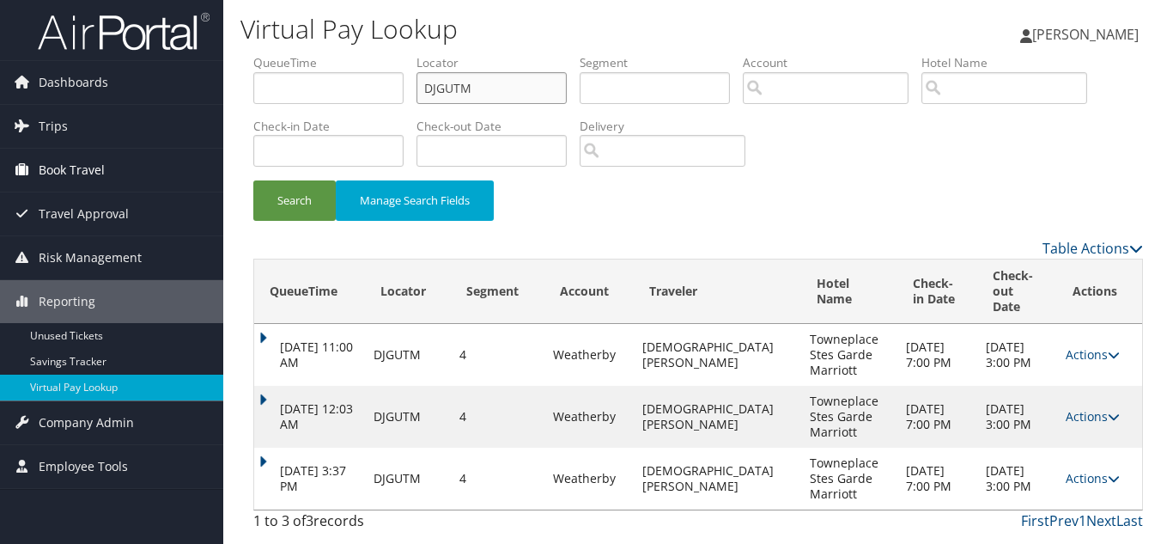
drag, startPoint x: 482, startPoint y: 91, endPoint x: 168, endPoint y: 152, distance: 319.4
click at [253, 120] on form "QueueTime Locator DJGUTM Segment Account Traveler Hotel Name Check-in Date Chec…" at bounding box center [698, 146] width 890 height 184
paste input "FXVQIL"
click at [253, 180] on button "Search" at bounding box center [294, 200] width 82 height 40
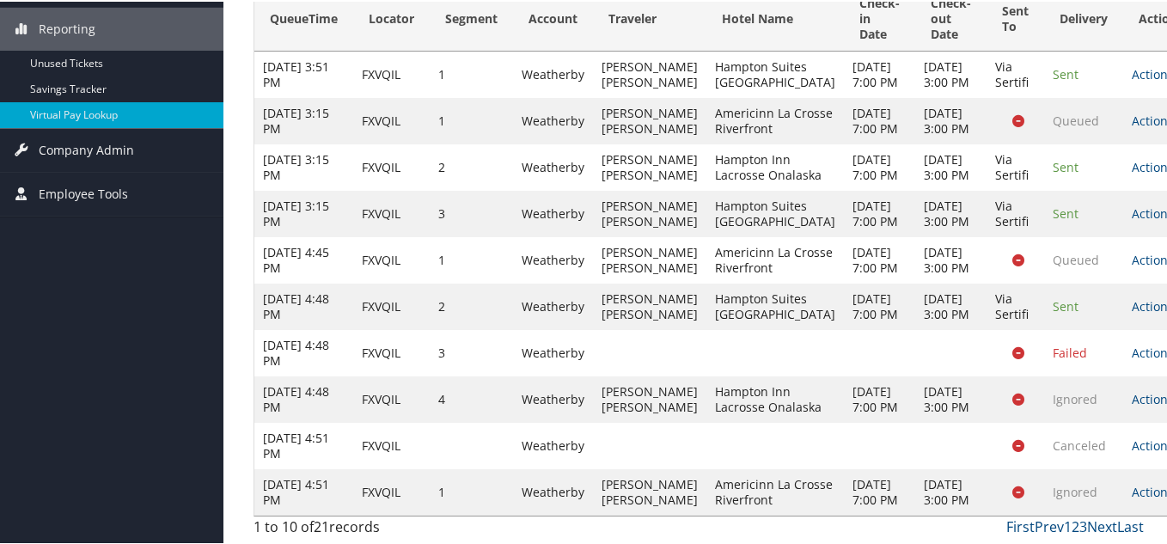
scroll to position [475, 0]
click at [1131, 483] on link "Actions" at bounding box center [1158, 490] width 54 height 16
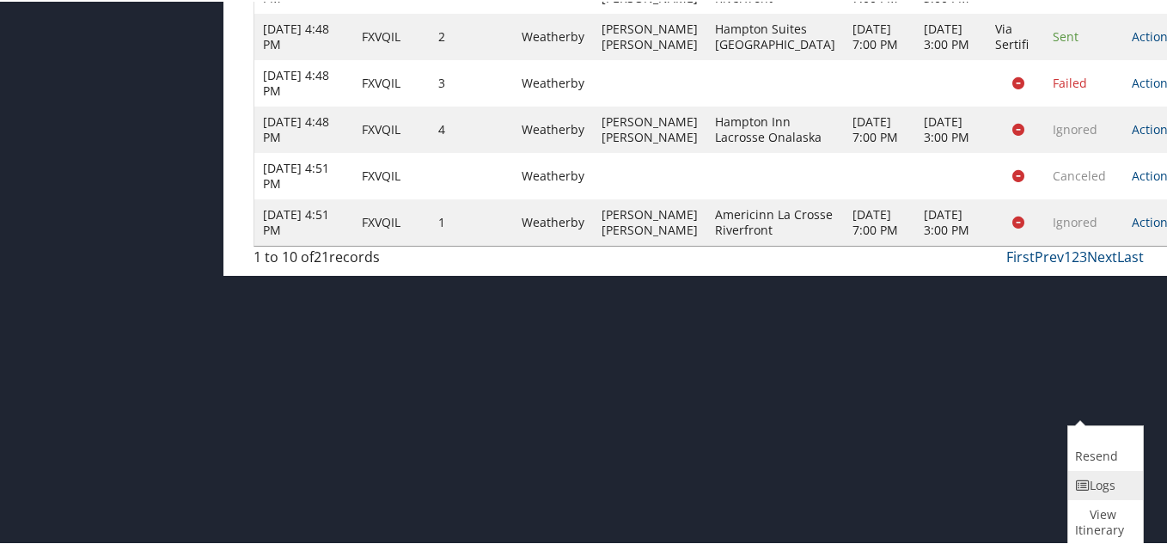
click at [1112, 487] on link "Logs" at bounding box center [1103, 483] width 70 height 29
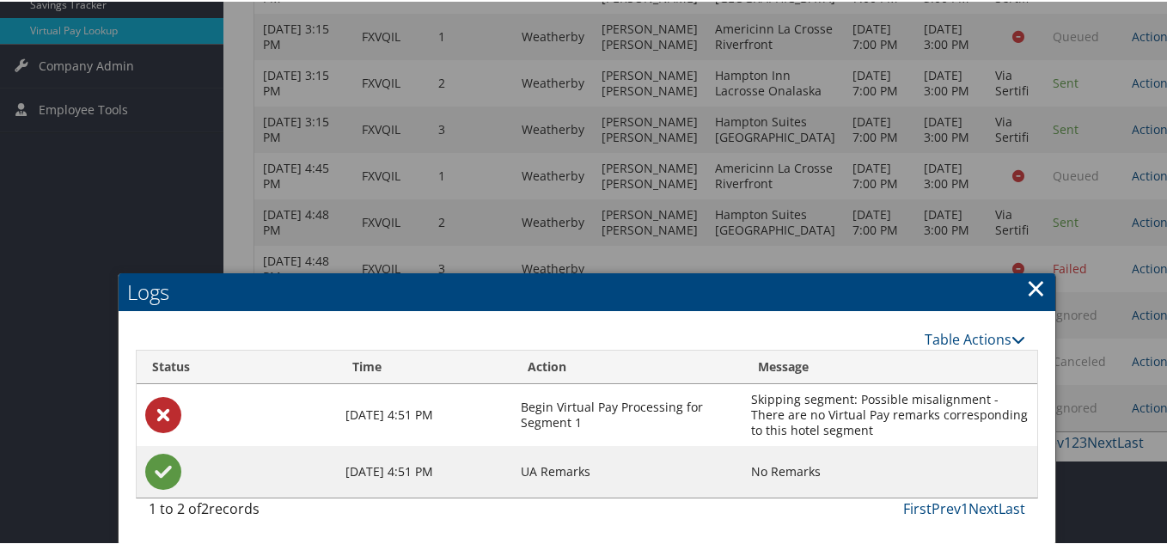
click at [1027, 269] on link "×" at bounding box center [1036, 286] width 20 height 34
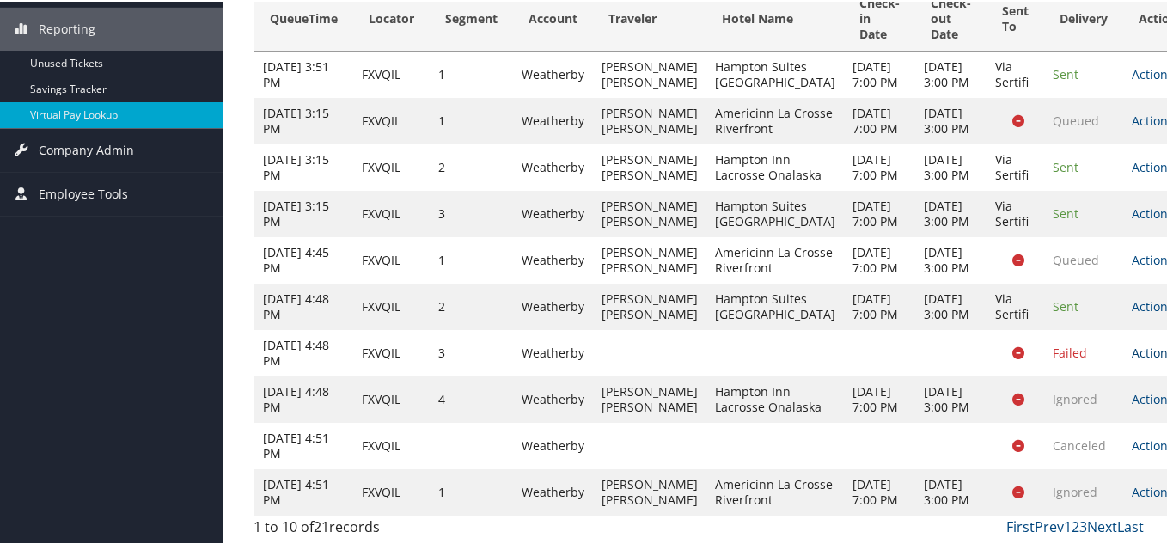
click at [1131, 343] on link "Actions" at bounding box center [1158, 351] width 54 height 16
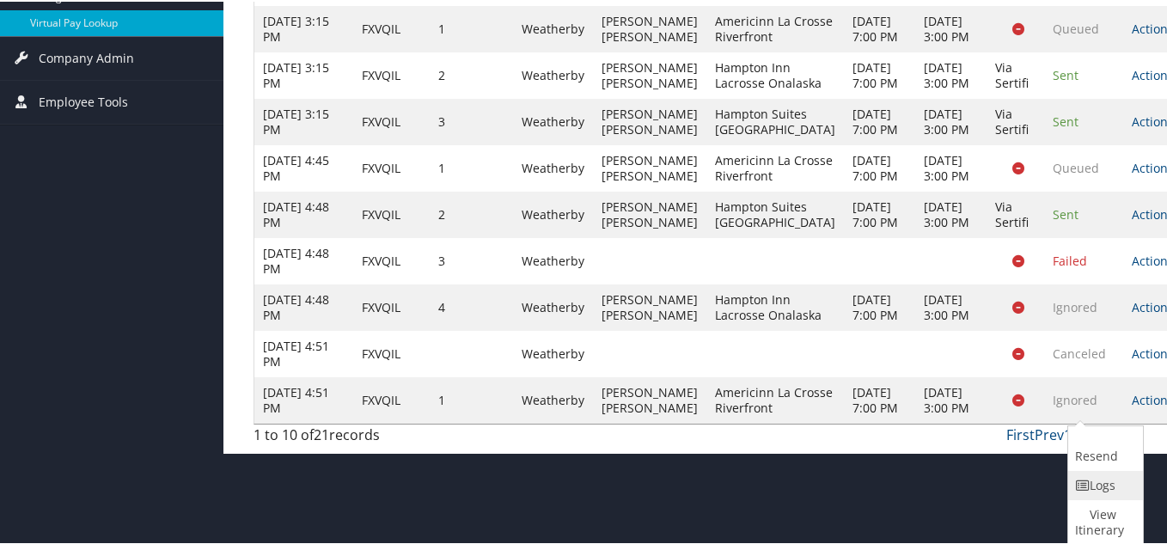
click at [1099, 469] on link "Logs" at bounding box center [1103, 483] width 70 height 29
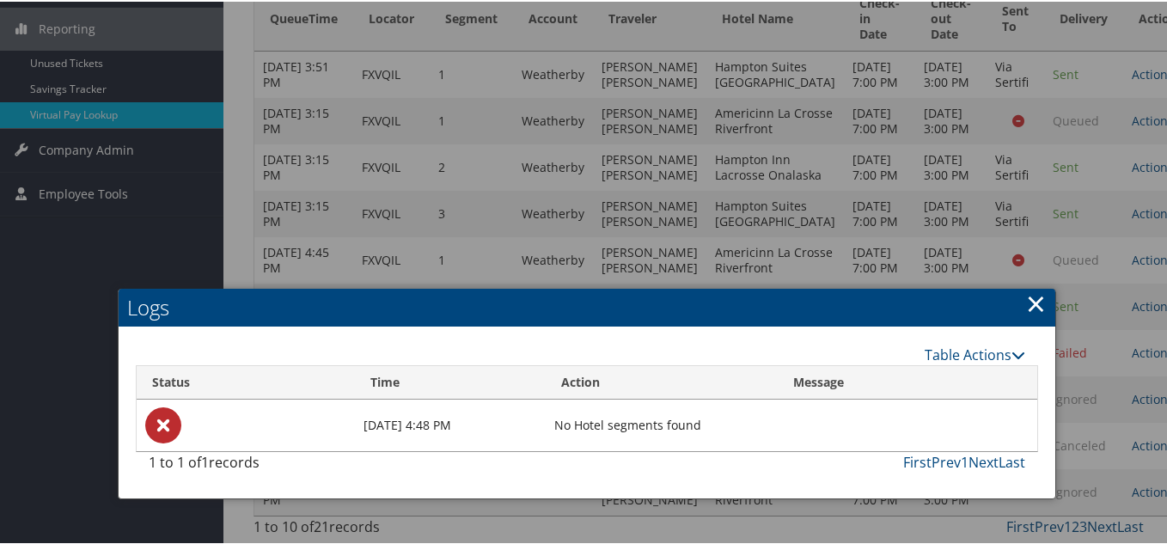
click at [1032, 284] on link "×" at bounding box center [1036, 301] width 20 height 34
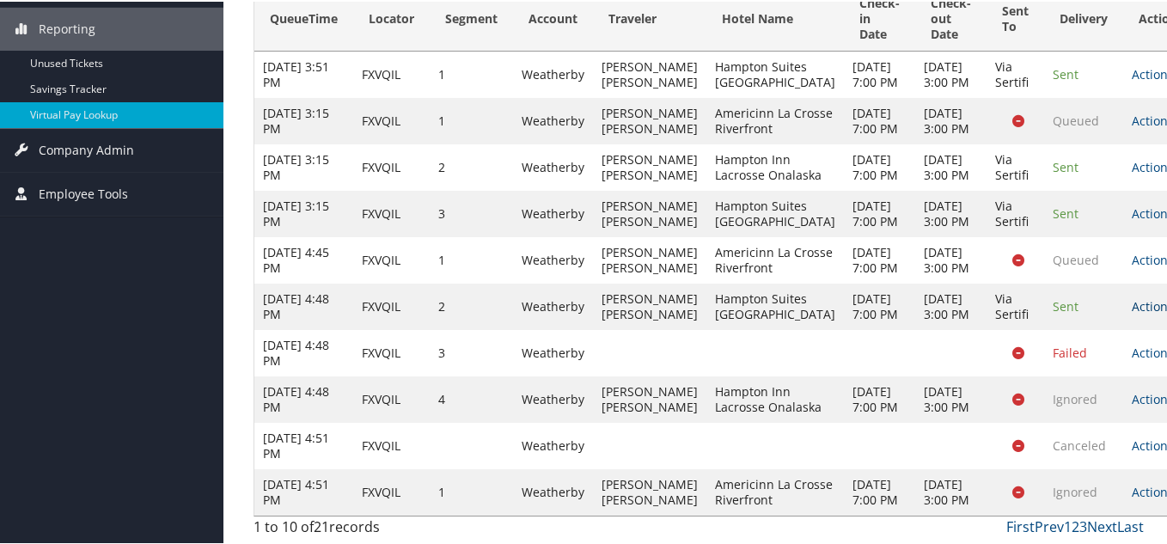
click at [1131, 296] on link "Actions" at bounding box center [1158, 304] width 54 height 16
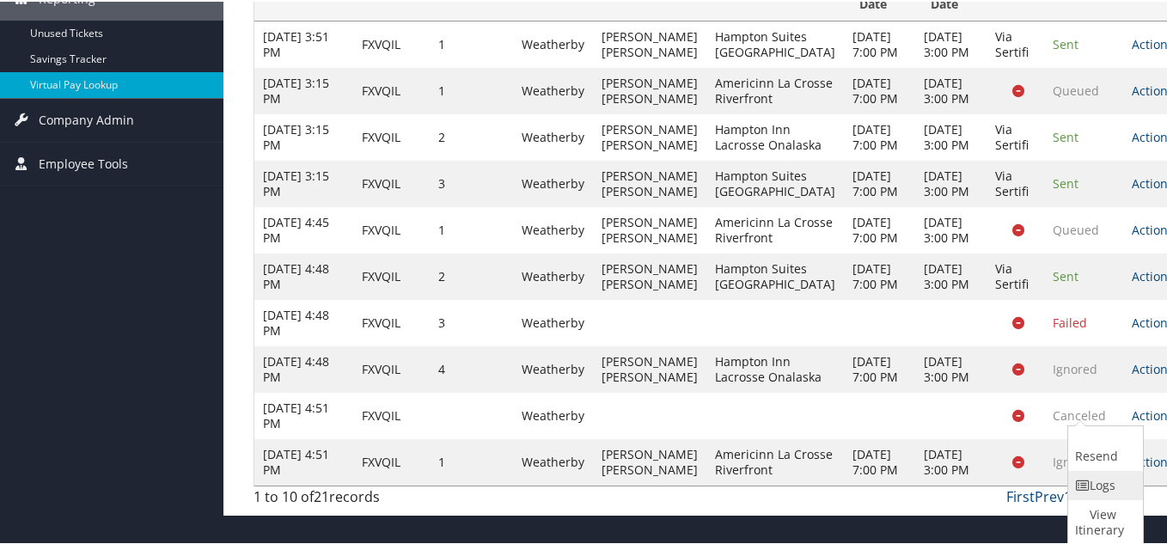
click at [1100, 469] on link "Logs" at bounding box center [1103, 483] width 70 height 29
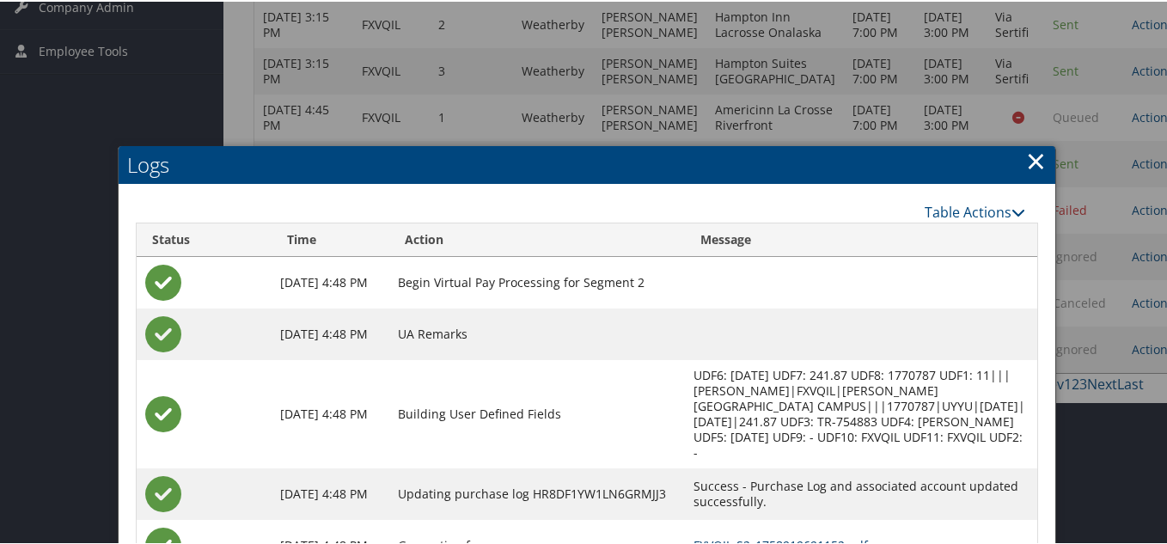
scroll to position [250, 0]
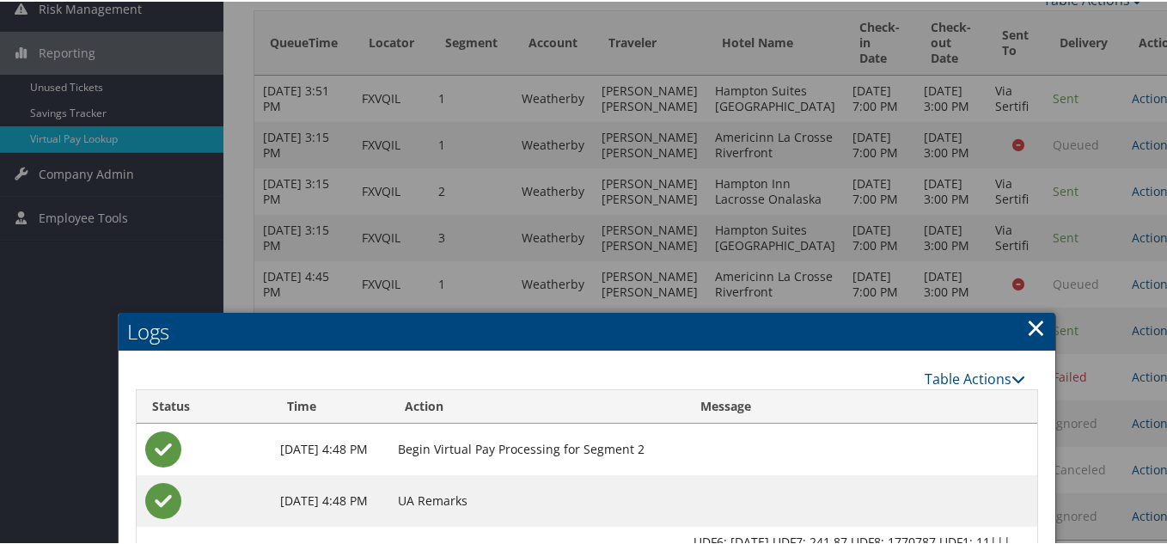
drag, startPoint x: 1027, startPoint y: 326, endPoint x: 1016, endPoint y: 329, distance: 10.6
click at [1026, 327] on link "×" at bounding box center [1036, 325] width 20 height 34
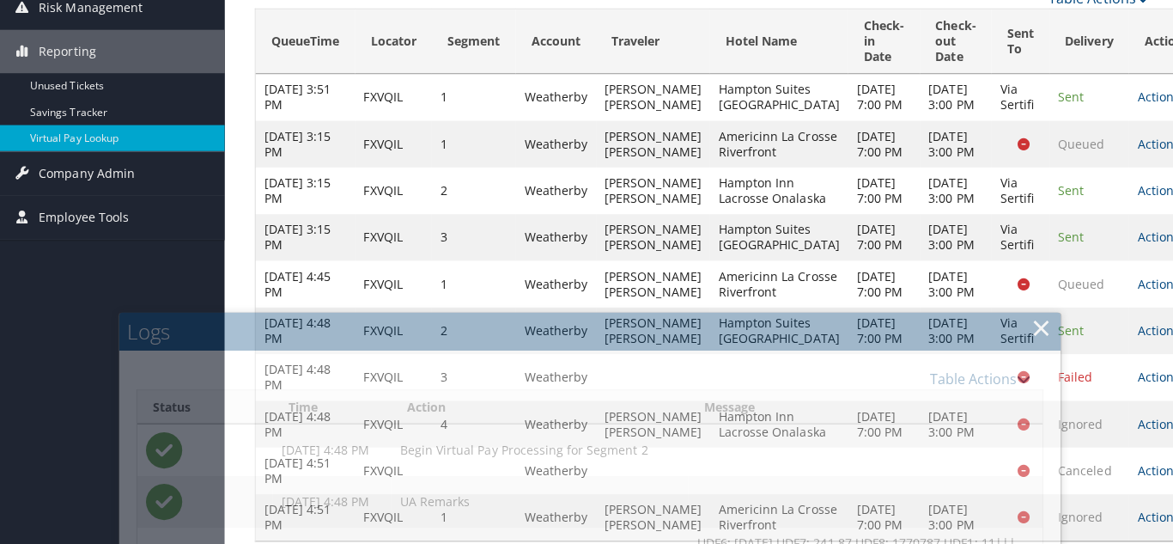
scroll to position [0, 0]
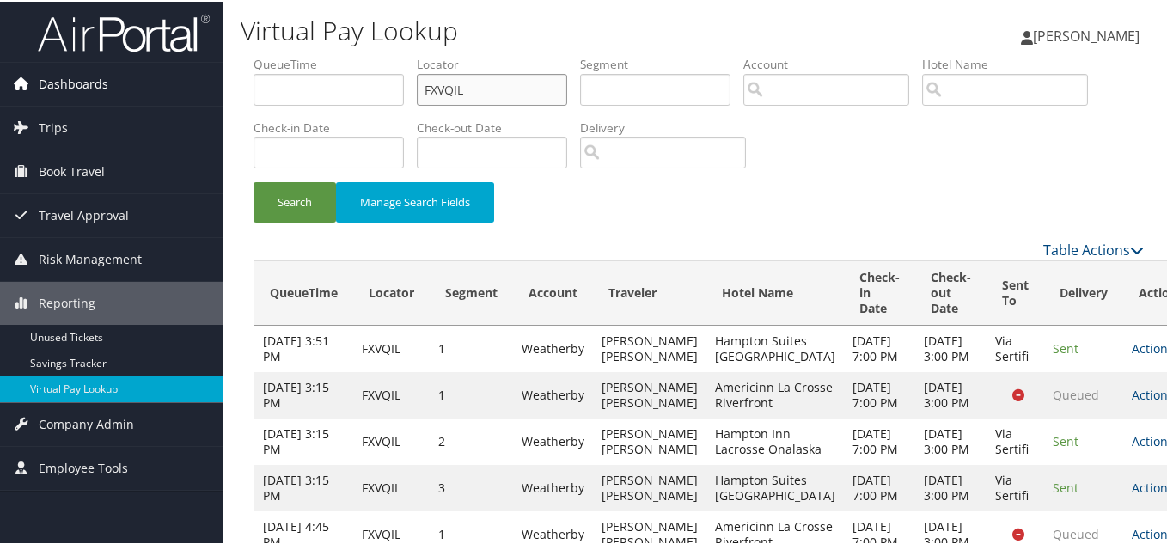
drag, startPoint x: 271, startPoint y: 88, endPoint x: 205, endPoint y: 79, distance: 66.8
click at [205, 79] on div "Dashboards AirPortal 360™ (Manager) My Travel Dashboard Trips Airtinerary® Look…" at bounding box center [586, 409] width 1173 height 818
paste input "JROTZR"
click at [253, 180] on button "Search" at bounding box center [294, 200] width 82 height 40
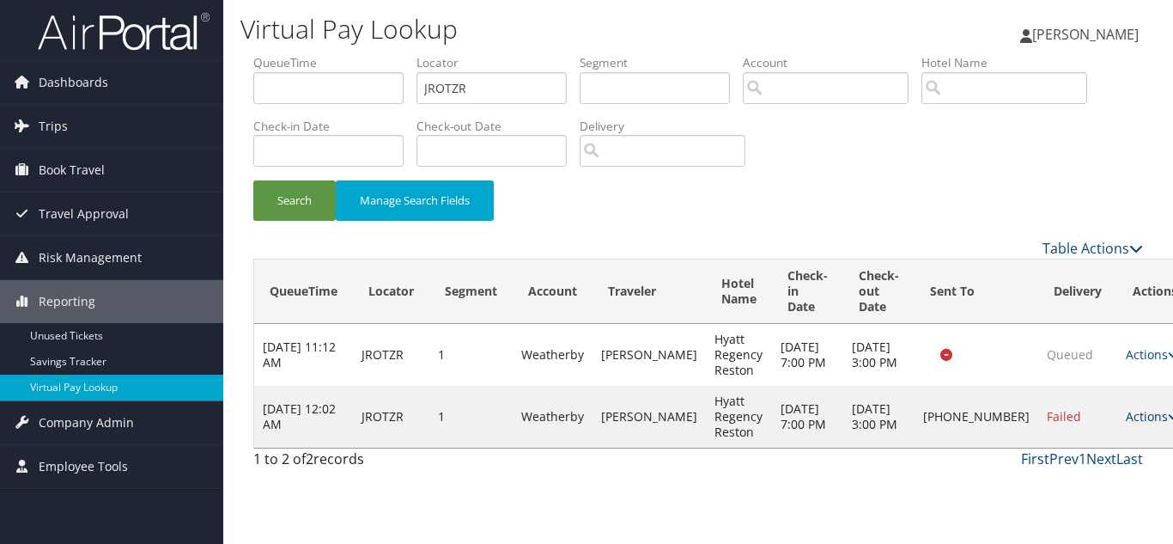
click at [1126, 424] on link "Actions" at bounding box center [1153, 416] width 54 height 16
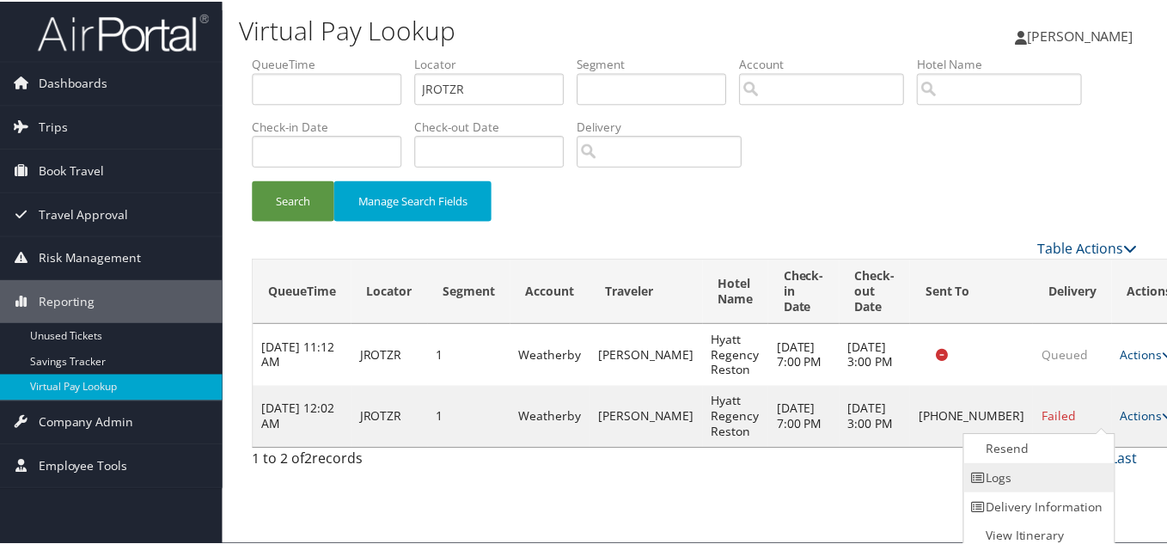
scroll to position [9, 0]
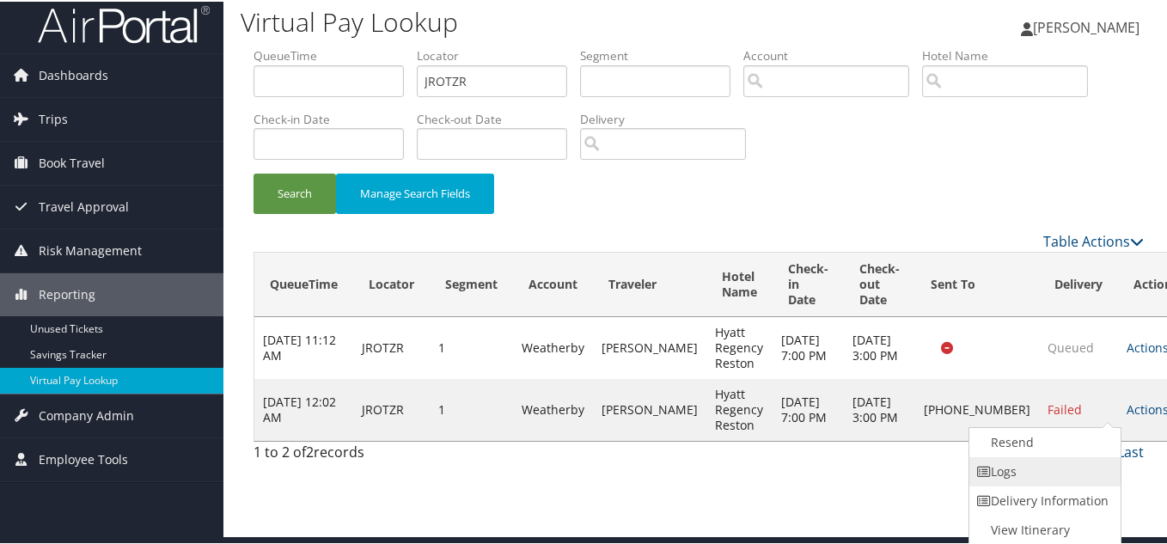
click at [1060, 474] on link "Logs" at bounding box center [1042, 469] width 147 height 29
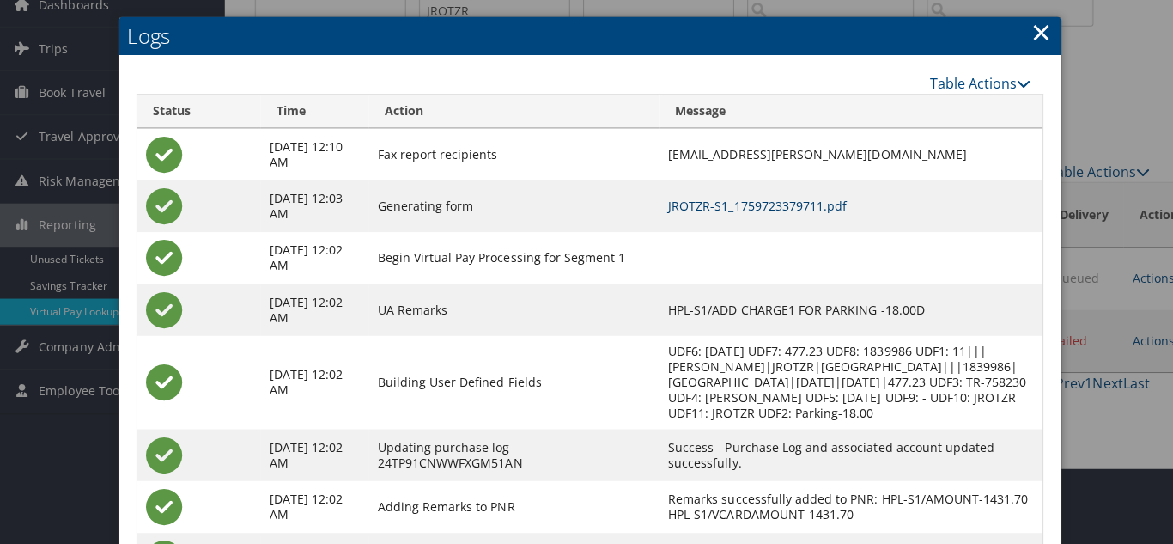
scroll to position [0, 0]
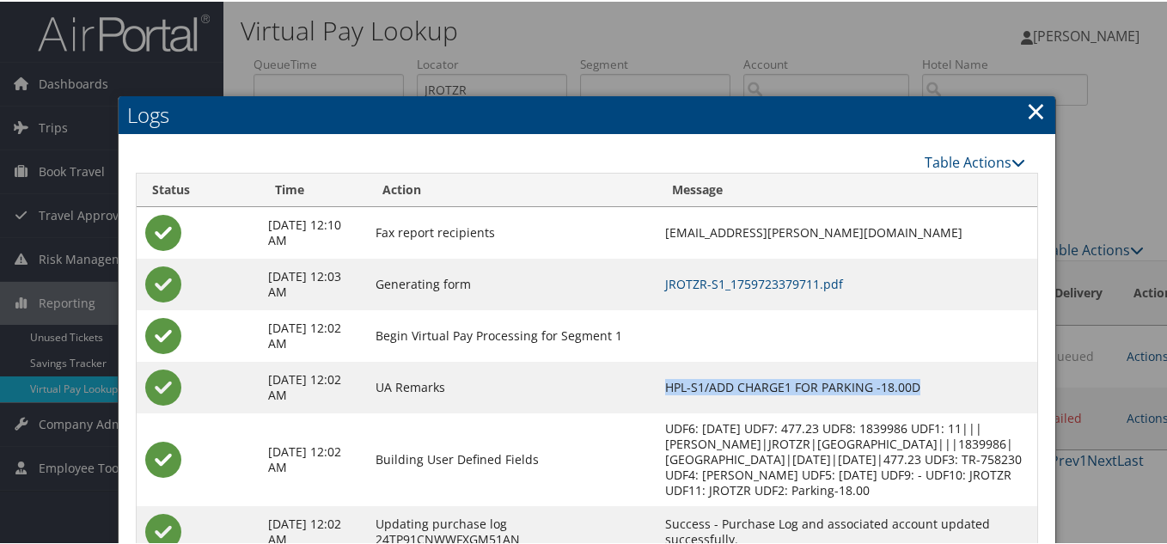
drag, startPoint x: 930, startPoint y: 387, endPoint x: 670, endPoint y: 391, distance: 260.3
click at [670, 391] on td "HPL-S1/ADD CHARGE1 FOR PARKING -18.00D" at bounding box center [846, 386] width 381 height 52
drag, startPoint x: 666, startPoint y: 413, endPoint x: 780, endPoint y: 382, distance: 118.4
click at [670, 412] on tr "[DATE] 12:02 AM Building User Defined Fields UDF6: [DATE] UDF7: 477.23 UDF8: 18…" at bounding box center [587, 457] width 901 height 93
drag, startPoint x: 931, startPoint y: 384, endPoint x: 670, endPoint y: 387, distance: 261.2
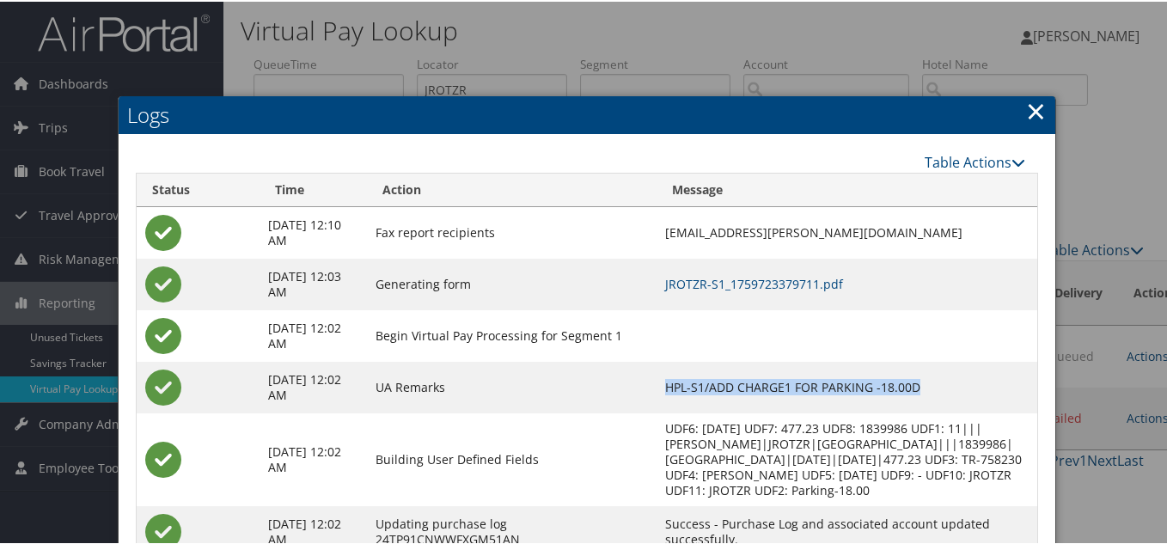
click at [670, 387] on td "HPL-S1/ADD CHARGE1 FOR PARKING -18.00D" at bounding box center [846, 386] width 381 height 52
click at [968, 358] on td at bounding box center [846, 334] width 381 height 52
drag, startPoint x: 929, startPoint y: 385, endPoint x: 668, endPoint y: 386, distance: 260.3
click at [668, 386] on td "HPL-S1/ADD CHARGE1 FOR PARKING -18.00D" at bounding box center [846, 386] width 381 height 52
click at [941, 390] on td "HPL-S1/ADD CHARGE1 FOR PARKING -18.00D" at bounding box center [846, 386] width 381 height 52
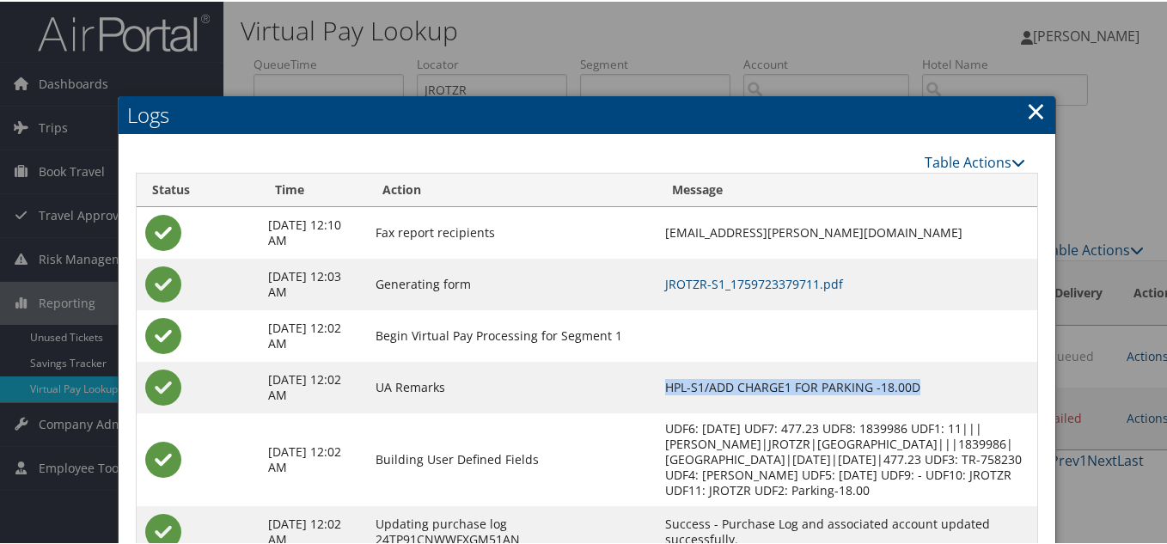
drag, startPoint x: 928, startPoint y: 382, endPoint x: 668, endPoint y: 383, distance: 259.4
click at [668, 383] on td "HPL-S1/ADD CHARGE1 FOR PARKING -18.00D" at bounding box center [846, 386] width 381 height 52
click at [940, 387] on td "HPL-S1/ADD CHARGE1 FOR PARKING -18.00D" at bounding box center [846, 386] width 381 height 52
drag, startPoint x: 931, startPoint y: 385, endPoint x: 670, endPoint y: 382, distance: 261.2
click at [670, 382] on td "HPL-S1/ADD CHARGE1 FOR PARKING -18.00D" at bounding box center [846, 386] width 381 height 52
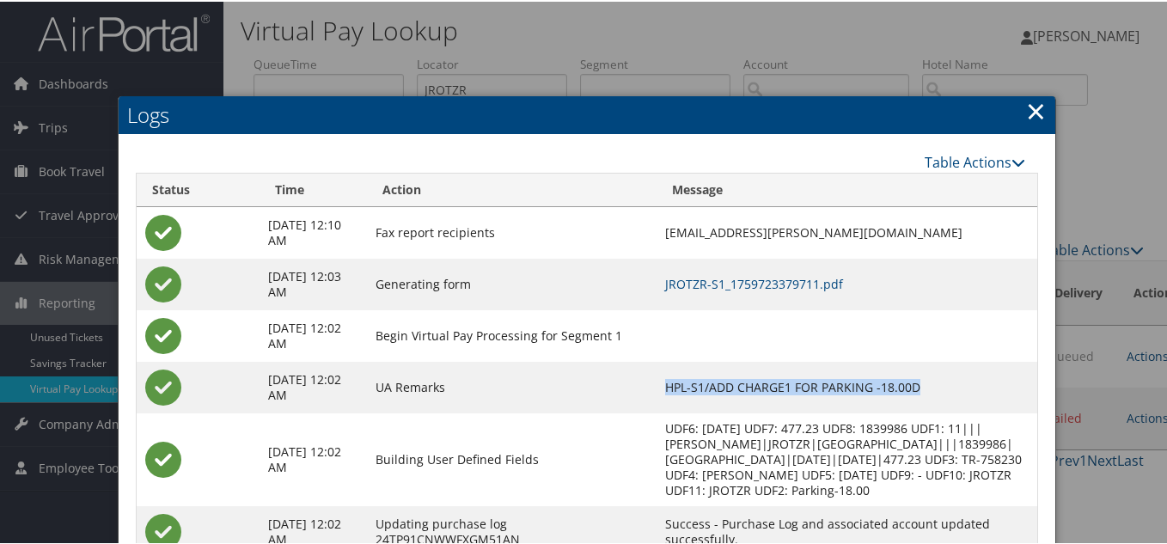
click at [931, 391] on td "HPL-S1/ADD CHARGE1 FOR PARKING -18.00D" at bounding box center [846, 386] width 381 height 52
drag, startPoint x: 929, startPoint y: 382, endPoint x: 676, endPoint y: 382, distance: 252.6
click at [676, 382] on td "HPL-S1/ADD CHARGE1 FOR PARKING -18.00D" at bounding box center [846, 386] width 381 height 52
click at [962, 391] on td "HPL-S1/ADD CHARGE1 FOR PARKING -18.00D" at bounding box center [846, 386] width 381 height 52
drag, startPoint x: 931, startPoint y: 386, endPoint x: 657, endPoint y: 384, distance: 274.0
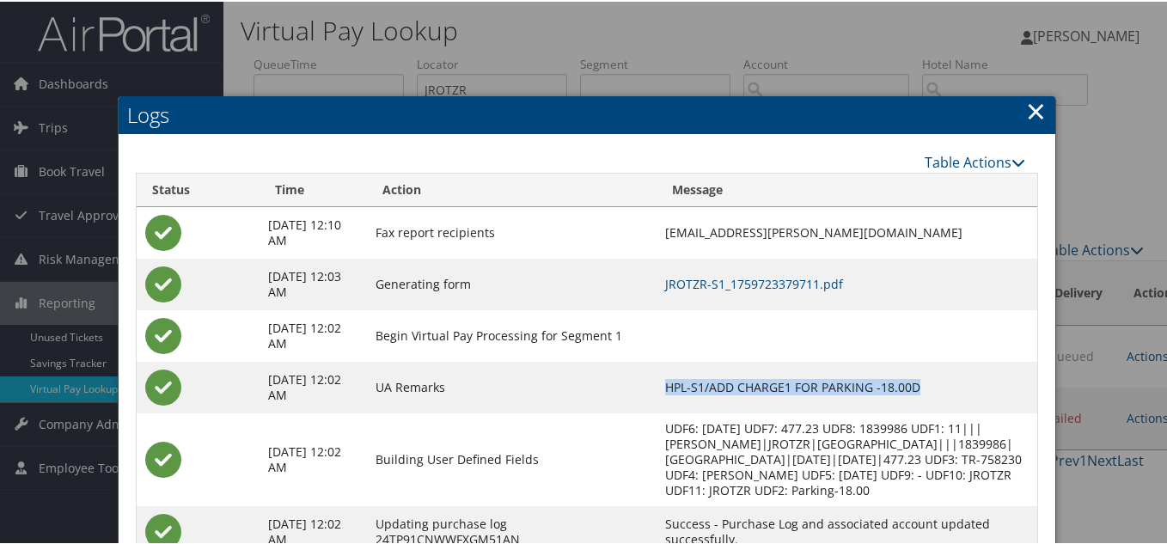
click at [657, 384] on tr "[DATE] 12:02 AM UA Remarks HPL-S1/ADD CHARGE1 FOR PARKING -18.00D" at bounding box center [587, 386] width 901 height 52
click at [631, 390] on td "UA Remarks" at bounding box center [511, 386] width 289 height 52
drag, startPoint x: 1033, startPoint y: 108, endPoint x: 896, endPoint y: 159, distance: 145.7
click at [1032, 107] on link "×" at bounding box center [1036, 109] width 20 height 34
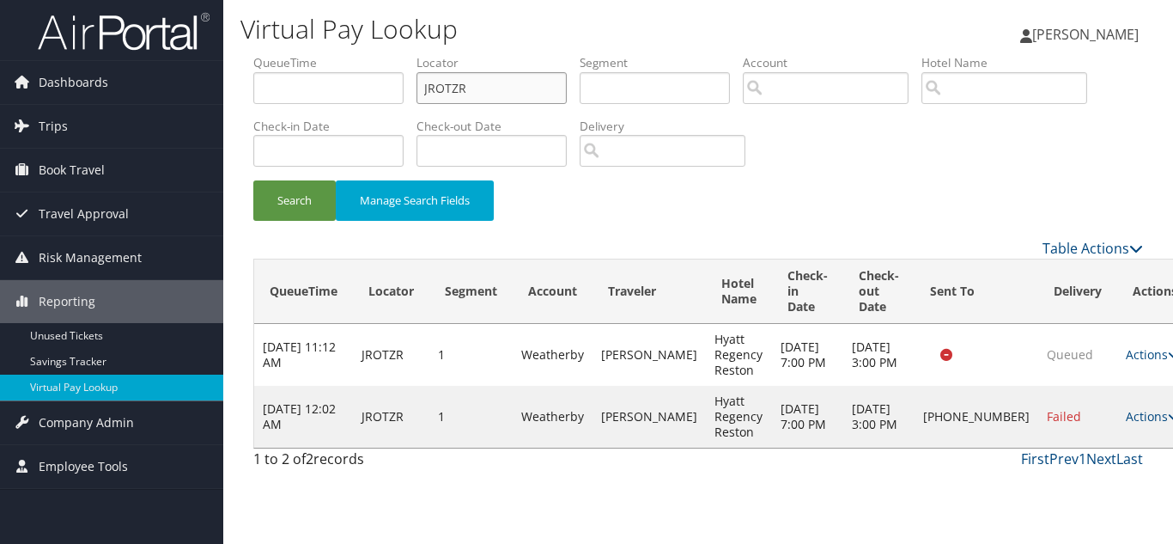
drag, startPoint x: 473, startPoint y: 98, endPoint x: 327, endPoint y: 97, distance: 146.0
click at [332, 54] on ul "QueueTime Locator JROTZR Segment Account Traveler Hotel Name Check-in Date Chec…" at bounding box center [698, 54] width 890 height 0
paste input "LMYKDY"
click at [253, 180] on button "Search" at bounding box center [294, 200] width 82 height 40
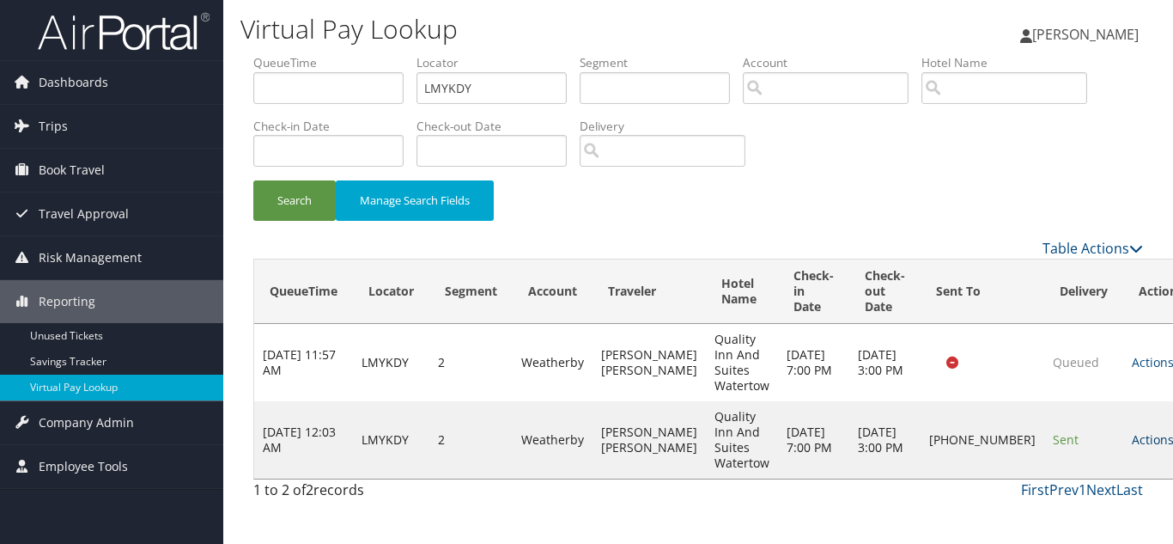
click at [1132, 436] on link "Actions" at bounding box center [1159, 439] width 54 height 16
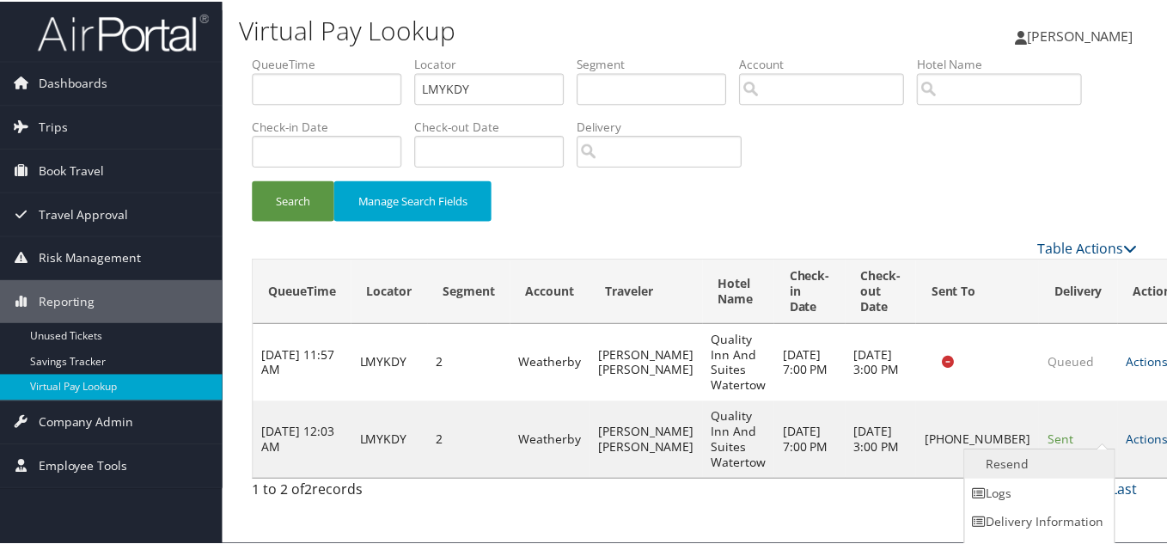
scroll to position [24, 0]
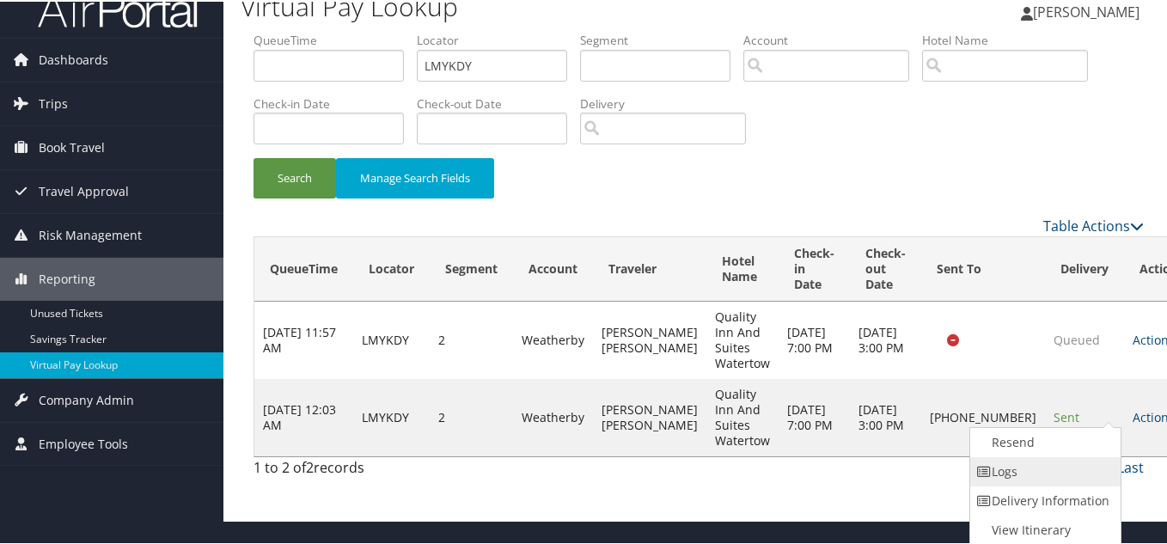
click at [1033, 474] on link "Logs" at bounding box center [1043, 469] width 147 height 29
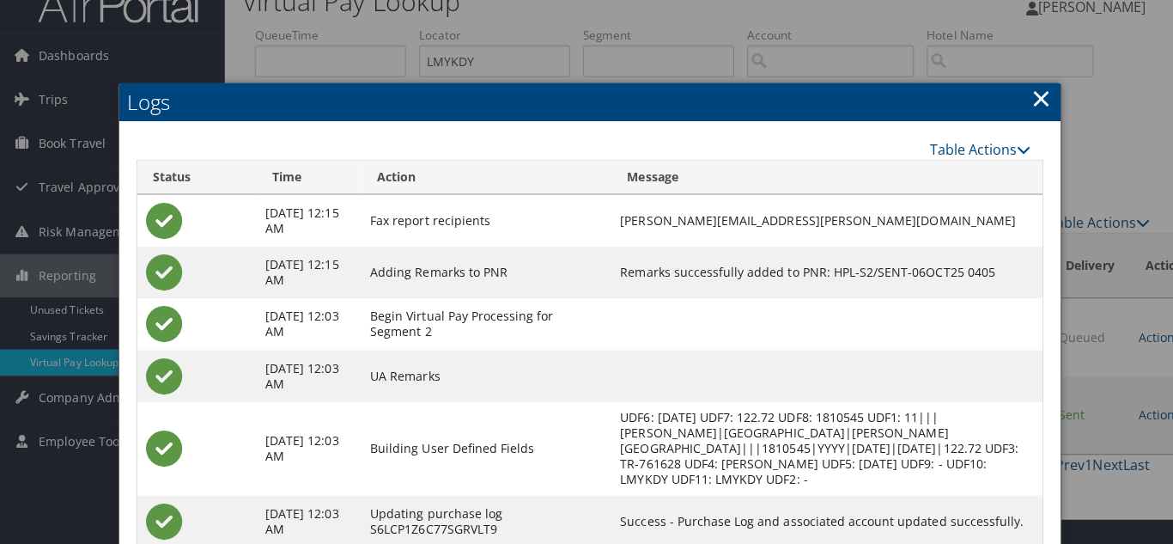
scroll to position [0, 0]
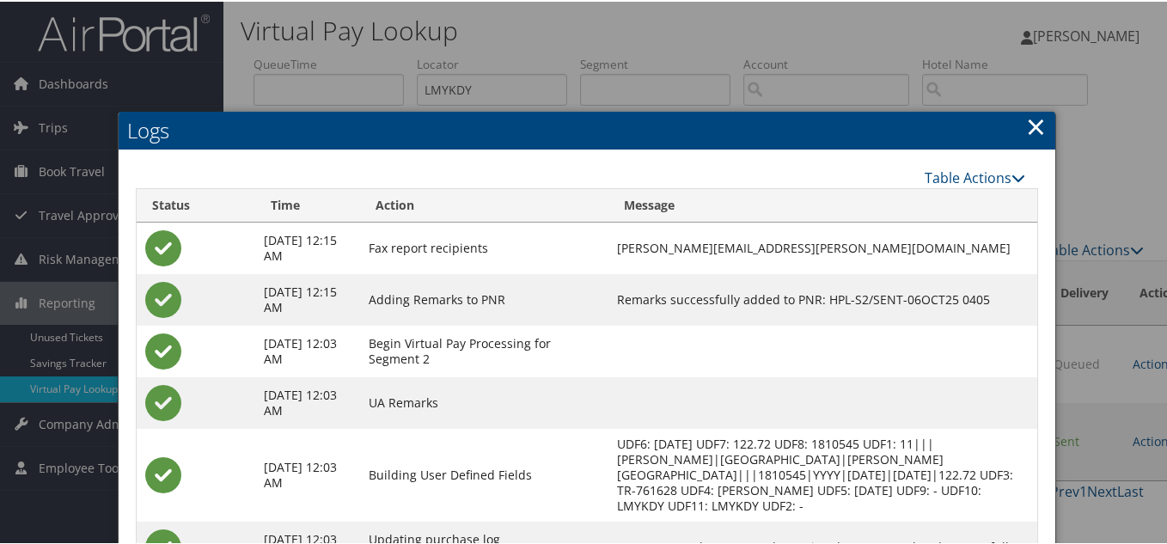
click at [1032, 124] on link "×" at bounding box center [1036, 124] width 20 height 34
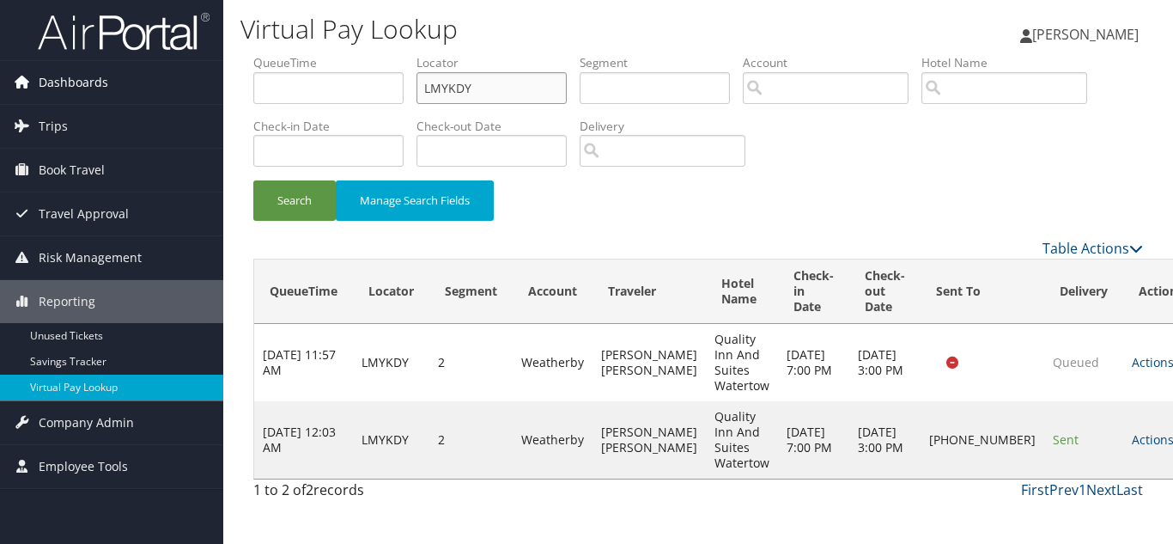
paste input "EUCWQQ"
drag, startPoint x: 323, startPoint y: 94, endPoint x: 215, endPoint y: 99, distance: 108.4
click at [253, 94] on form "QueueTime Locator LMYKDY Segment Account Traveler Hotel Name Check-in Date Chec…" at bounding box center [698, 146] width 890 height 184
click at [253, 180] on button "Search" at bounding box center [294, 200] width 82 height 40
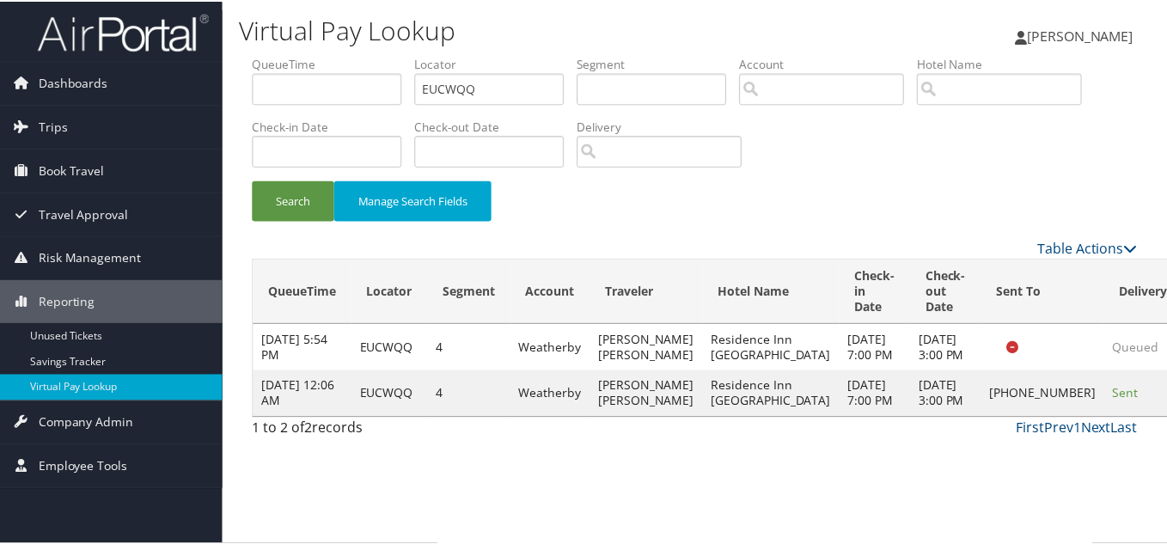
scroll to position [9, 0]
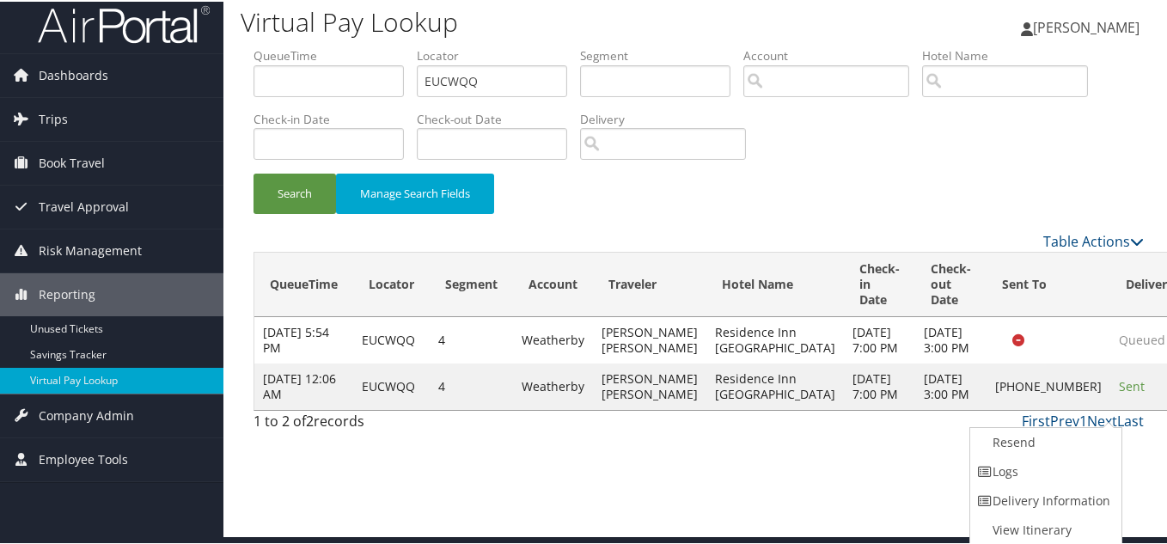
click at [1056, 472] on link "Logs" at bounding box center [1043, 469] width 147 height 29
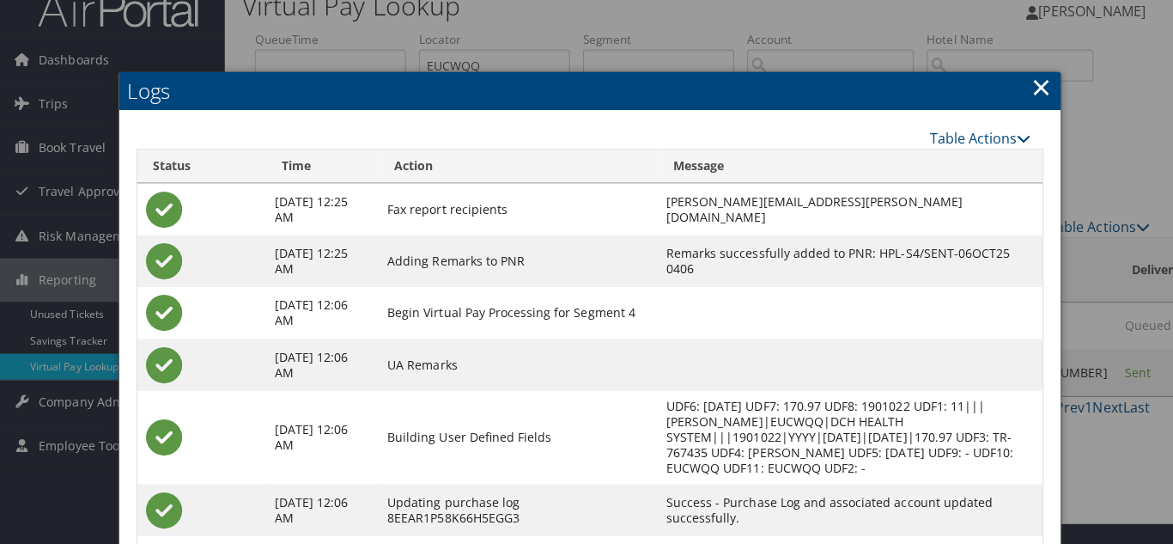
scroll to position [0, 0]
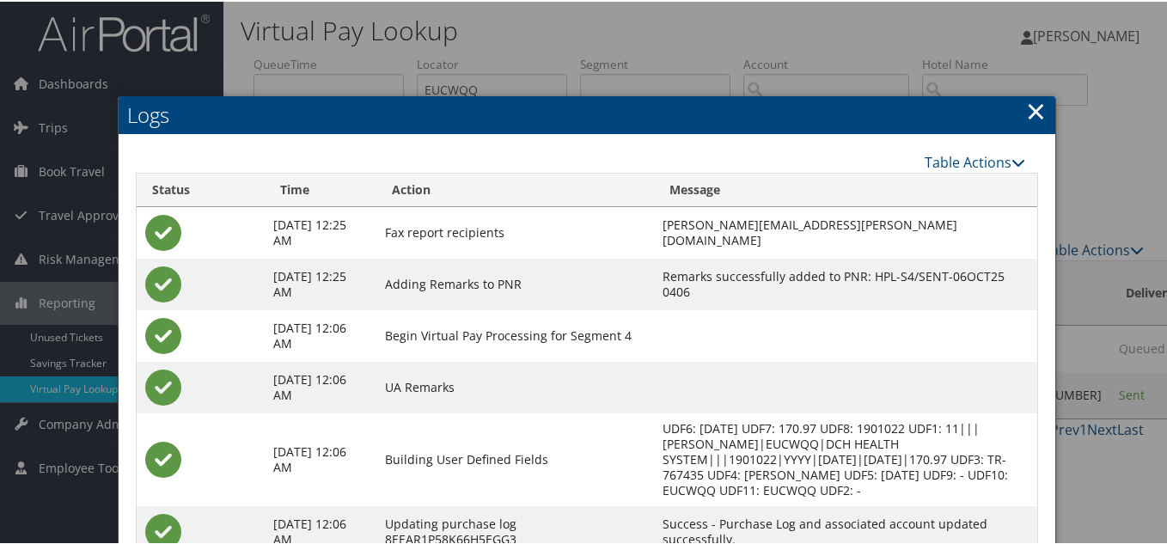
click at [1032, 112] on link "×" at bounding box center [1036, 109] width 20 height 34
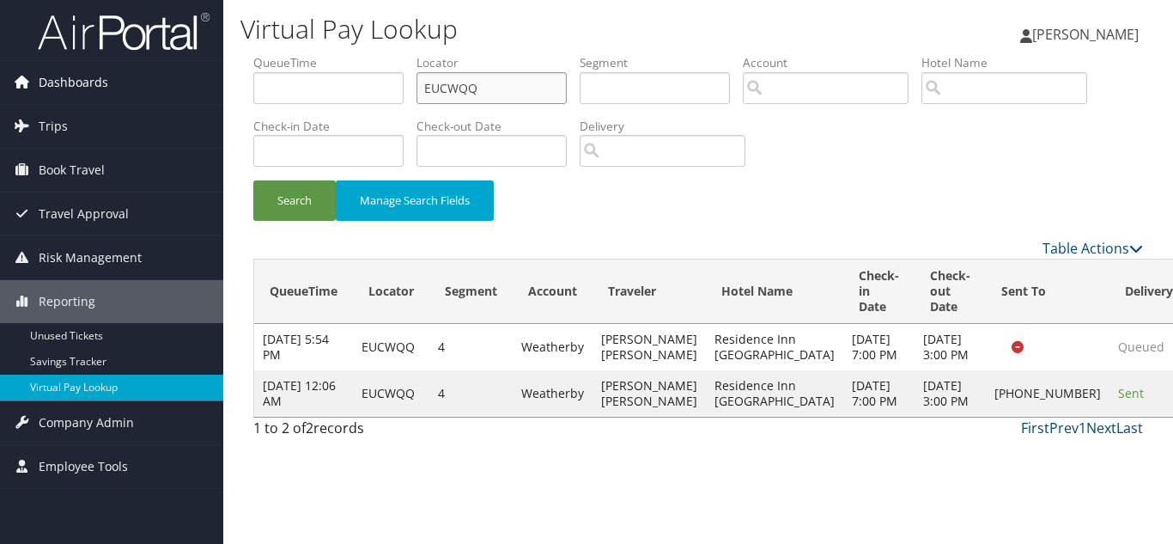
drag, startPoint x: 513, startPoint y: 93, endPoint x: 143, endPoint y: 95, distance: 369.4
click at [175, 93] on div "Dashboards AirPortal 360™ (Manager) My Travel Dashboard Trips Airtinerary® Look…" at bounding box center [586, 272] width 1173 height 544
paste input "LVOLXG"
click at [253, 180] on button "Search" at bounding box center [294, 200] width 82 height 40
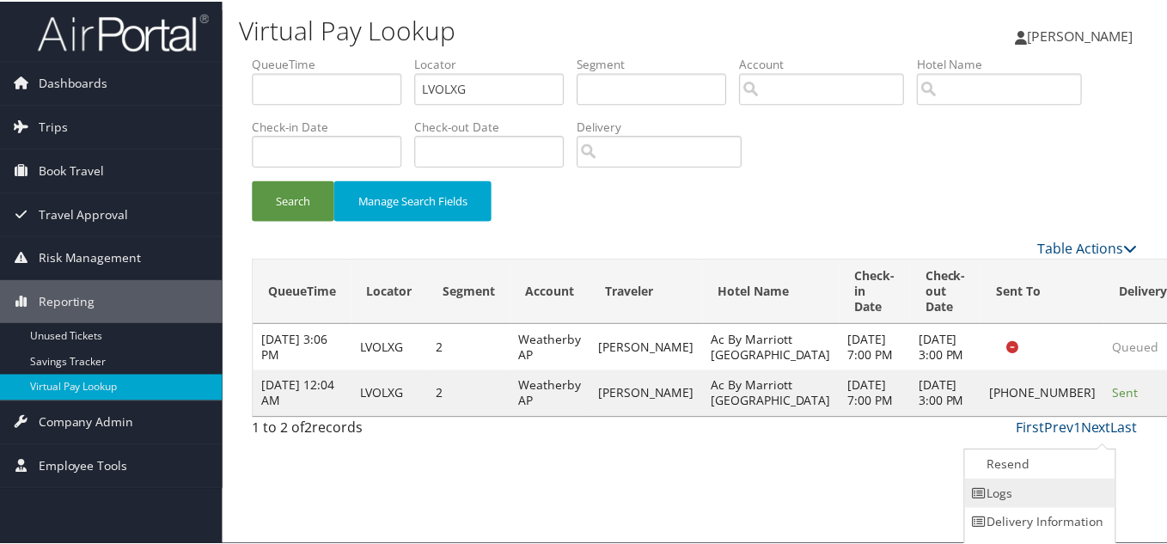
scroll to position [24, 0]
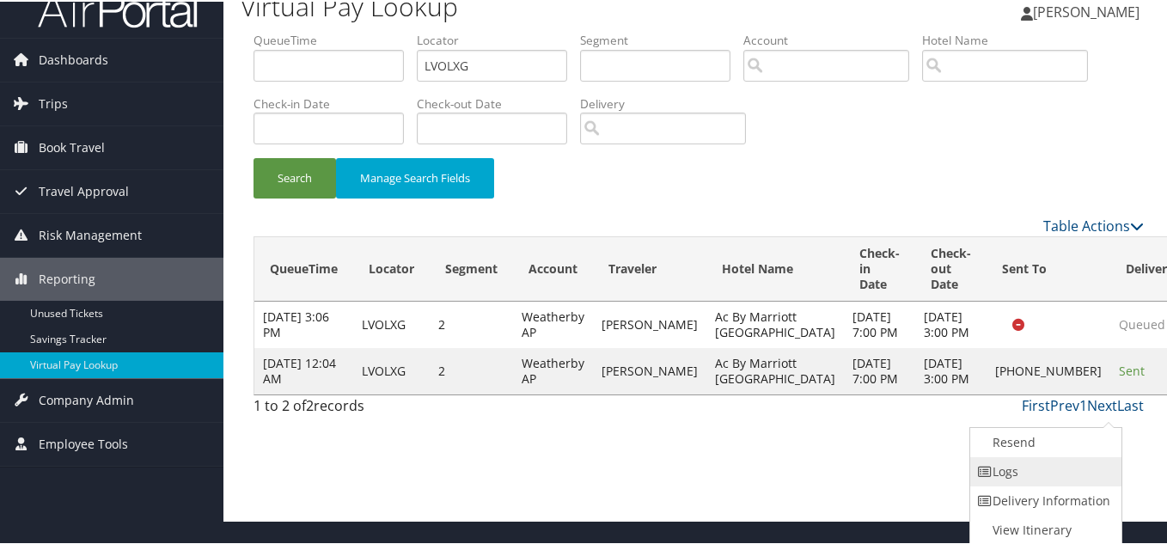
click at [1048, 483] on link "Logs" at bounding box center [1043, 469] width 147 height 29
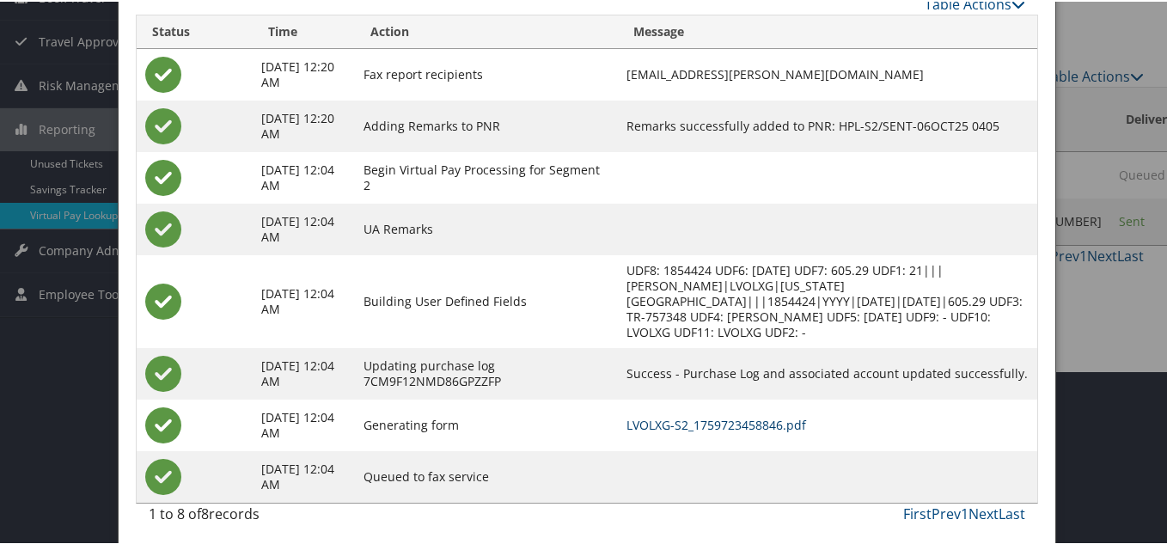
scroll to position [93, 0]
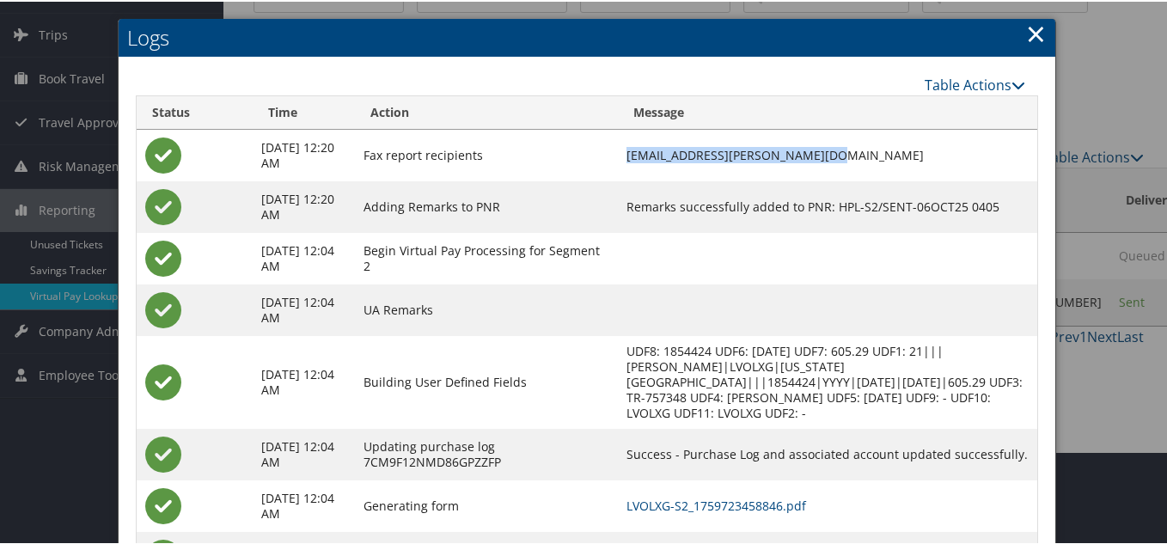
drag, startPoint x: 832, startPoint y: 150, endPoint x: 643, endPoint y: 144, distance: 189.1
click at [643, 144] on td "[EMAIL_ADDRESS][PERSON_NAME][DOMAIN_NAME]" at bounding box center [828, 154] width 420 height 52
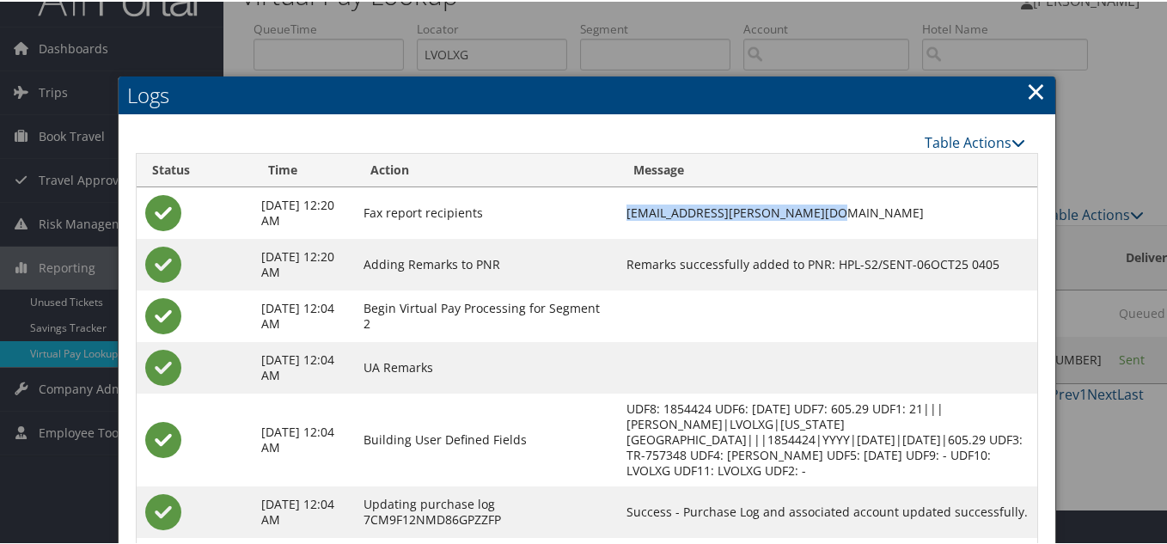
scroll to position [7, 0]
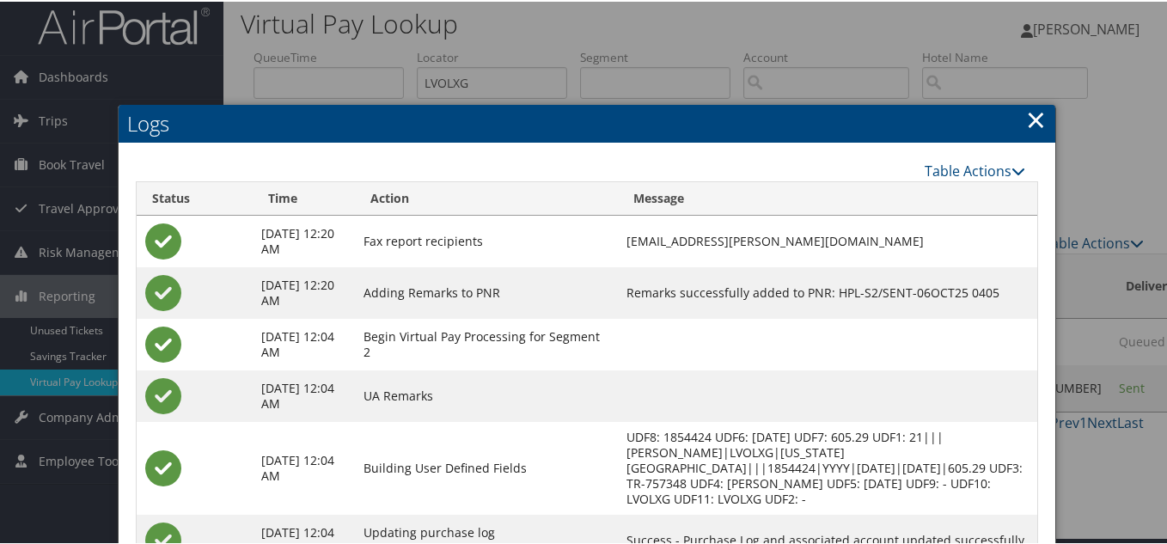
click at [1035, 117] on link "×" at bounding box center [1036, 118] width 20 height 34
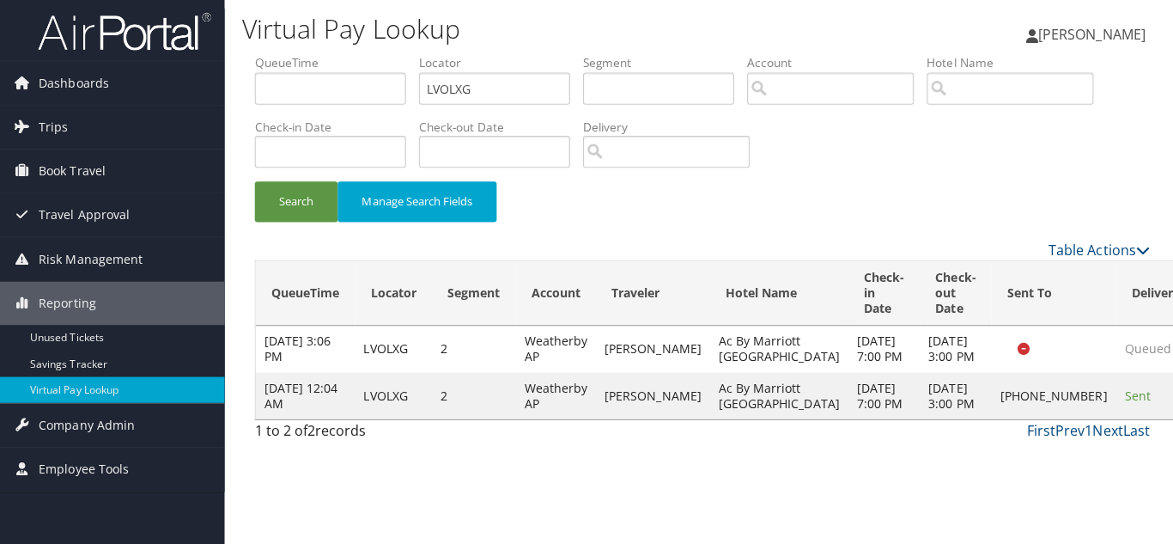
scroll to position [0, 0]
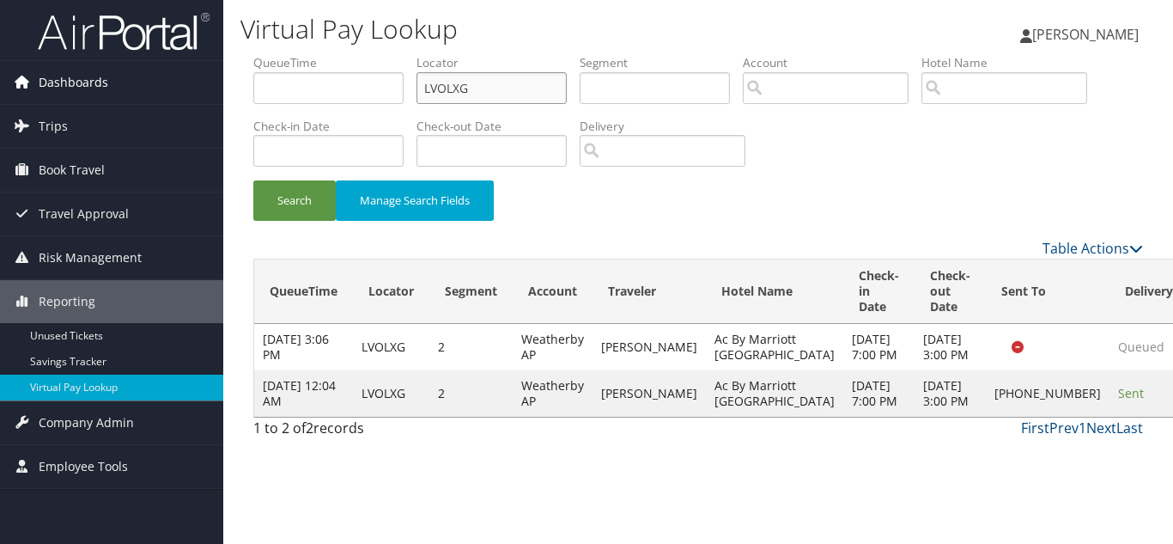
drag, startPoint x: 261, startPoint y: 87, endPoint x: 155, endPoint y: 97, distance: 107.0
click at [172, 94] on div "Dashboards AirPortal 360™ (Manager) My Travel Dashboard Trips Airtinerary® Look…" at bounding box center [586, 272] width 1173 height 544
paste input "JTKUQA"
type input "JTKUQA"
click at [253, 180] on button "Search" at bounding box center [294, 200] width 82 height 40
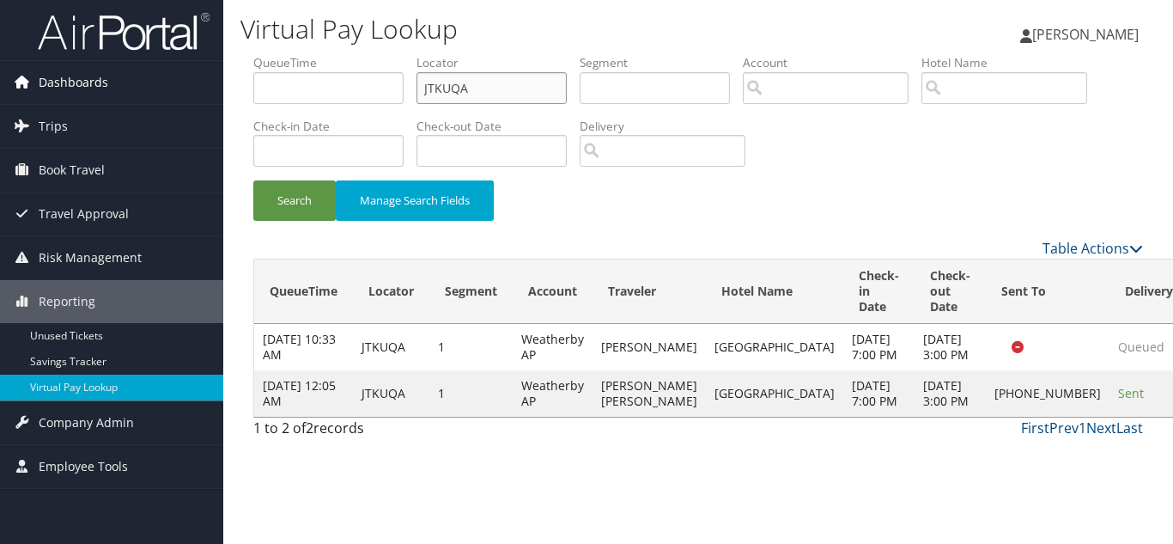
drag, startPoint x: 340, startPoint y: 101, endPoint x: 198, endPoint y: 101, distance: 141.7
click at [208, 101] on div "Dashboards AirPortal 360™ (Manager) My Travel Dashboard Trips Airtinerary® Look…" at bounding box center [586, 272] width 1173 height 544
click at [253, 180] on button "Search" at bounding box center [294, 200] width 82 height 40
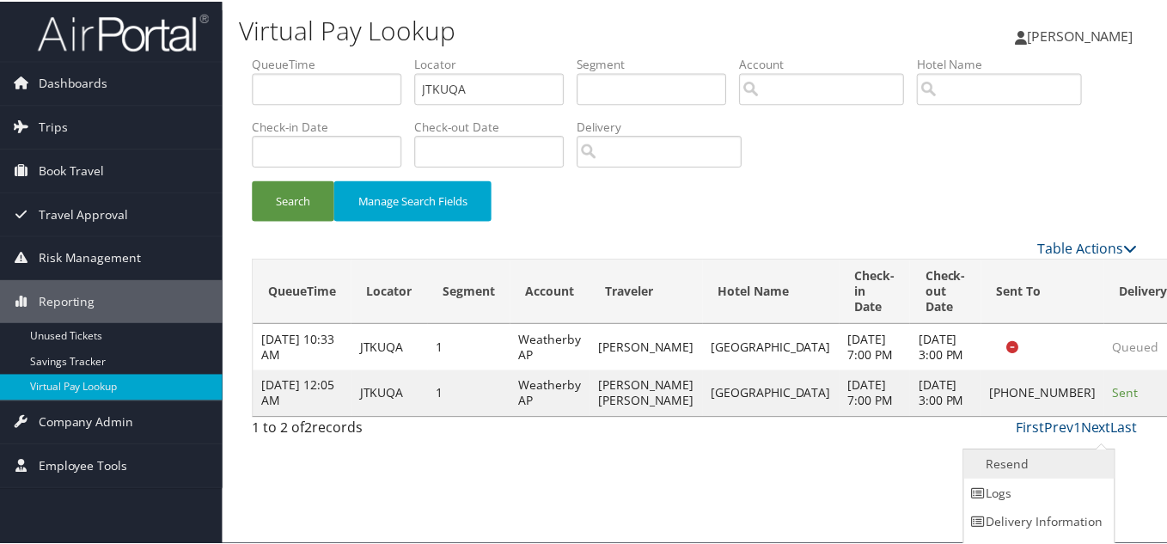
scroll to position [24, 0]
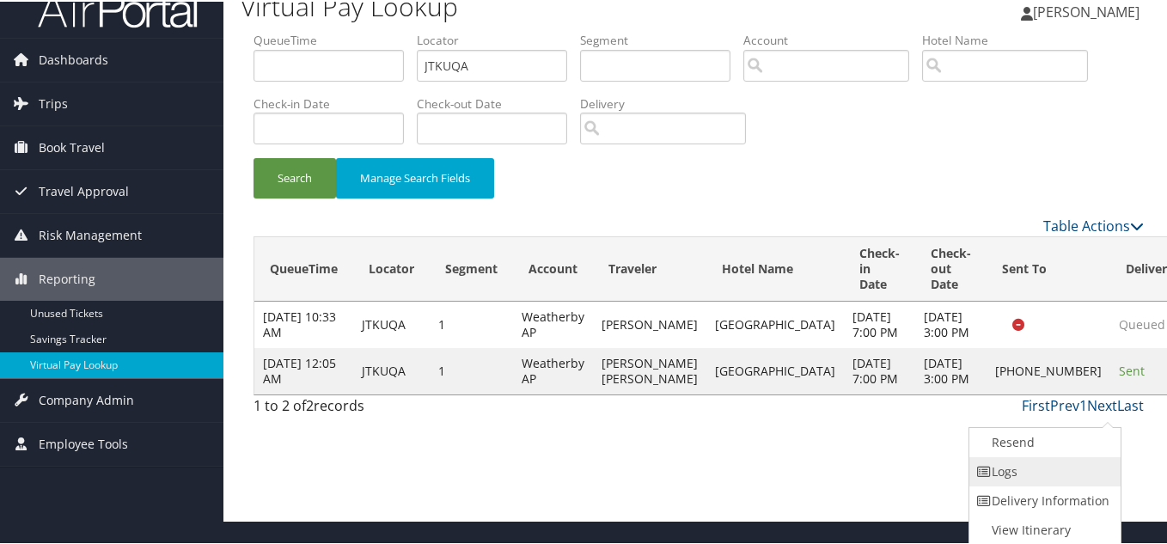
click at [1044, 471] on link "Logs" at bounding box center [1042, 469] width 147 height 29
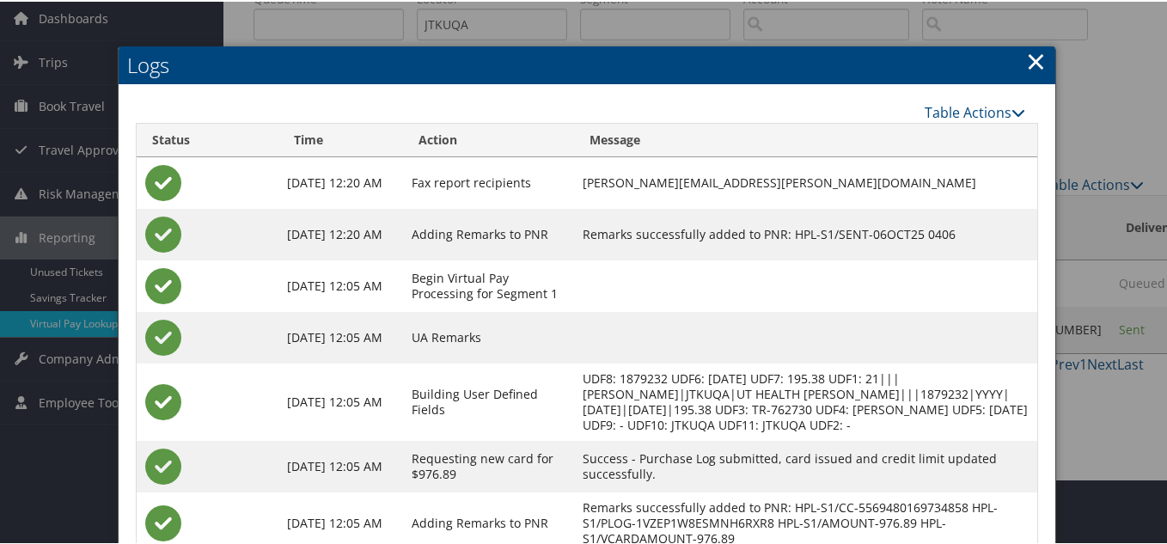
scroll to position [172, 0]
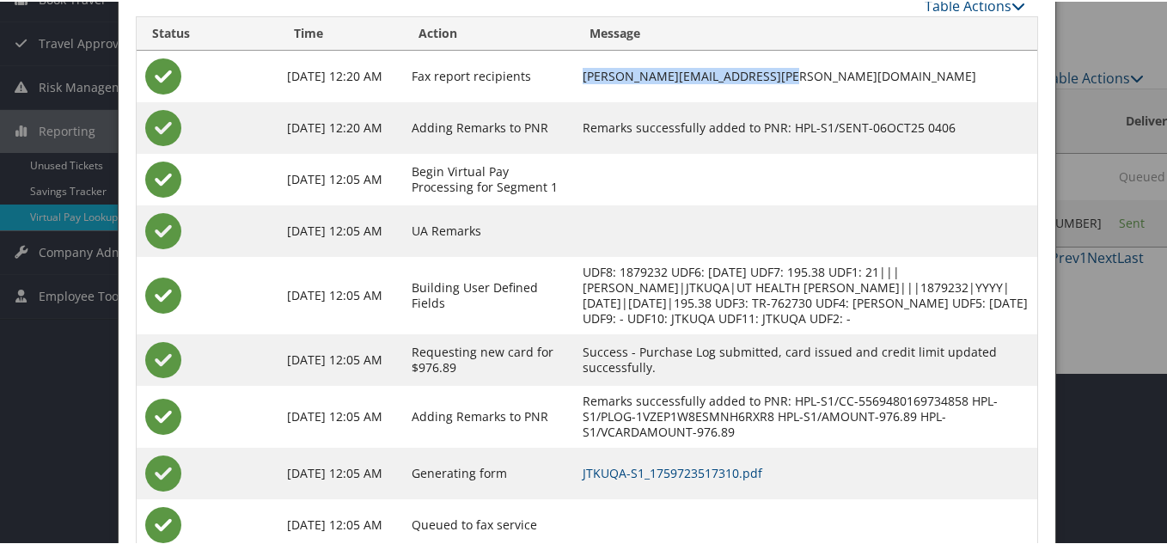
drag, startPoint x: 783, startPoint y: 75, endPoint x: 595, endPoint y: 76, distance: 188.1
click at [595, 76] on td "[PERSON_NAME][EMAIL_ADDRESS][PERSON_NAME][DOMAIN_NAME]" at bounding box center [805, 75] width 463 height 52
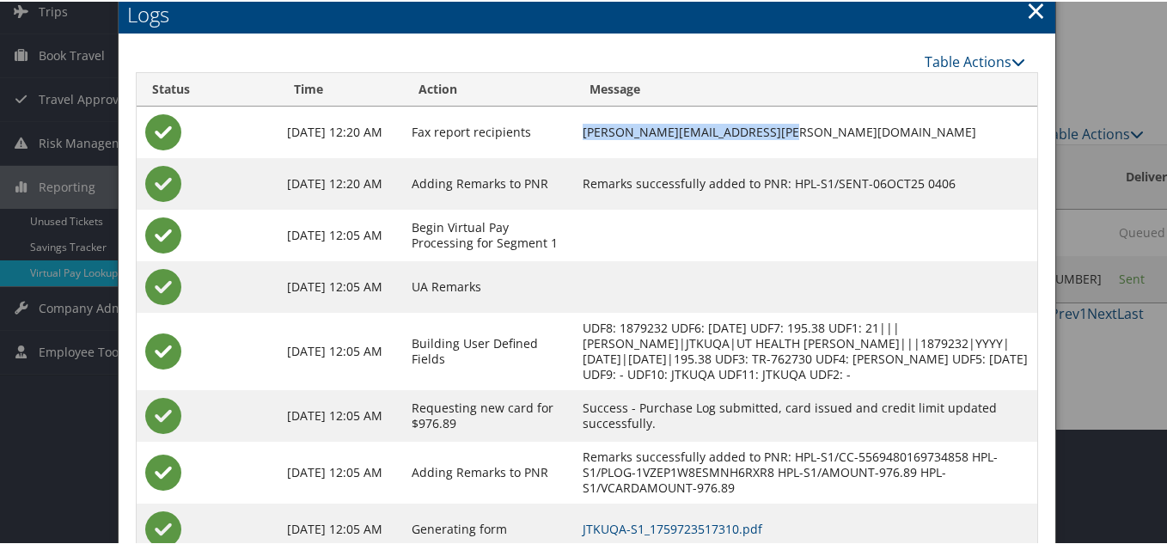
scroll to position [86, 0]
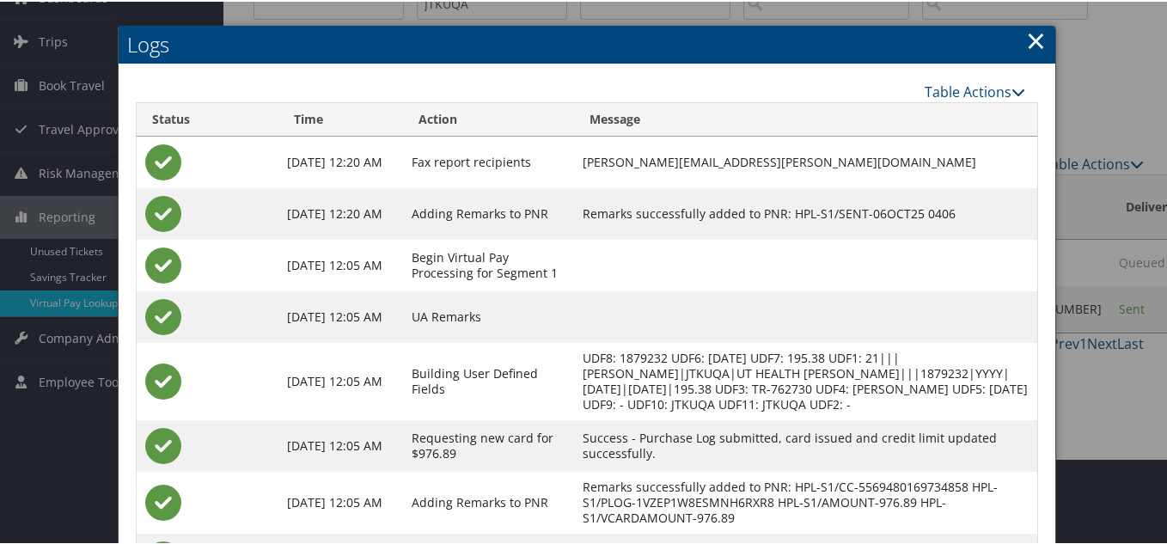
drag, startPoint x: 1033, startPoint y: 40, endPoint x: 985, endPoint y: 66, distance: 55.0
click at [1035, 40] on link "×" at bounding box center [1036, 38] width 20 height 34
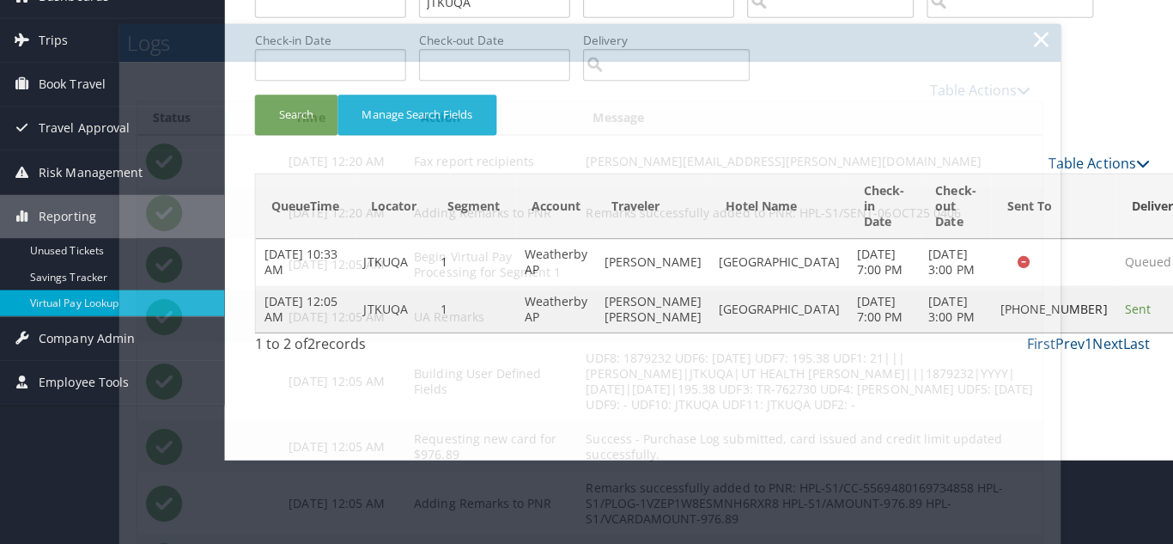
scroll to position [0, 0]
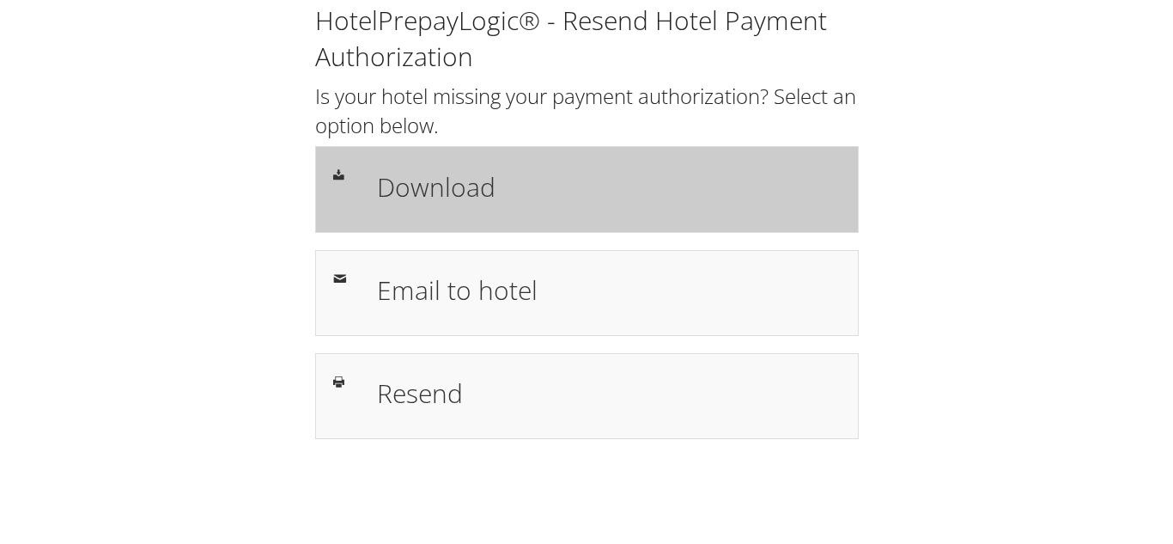
click at [468, 189] on h1 "Download" at bounding box center [608, 187] width 463 height 39
